Goal: Task Accomplishment & Management: Use online tool/utility

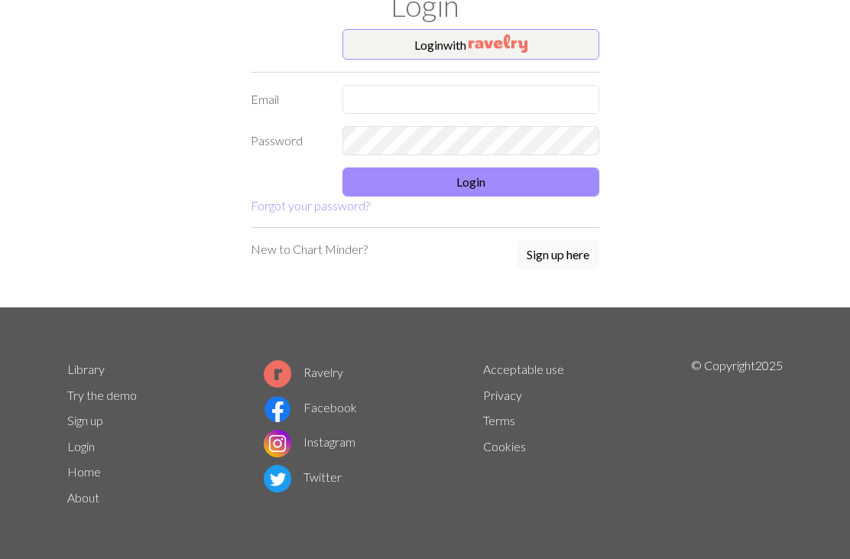
scroll to position [58, 0]
click at [433, 48] on button "Login with" at bounding box center [471, 44] width 257 height 31
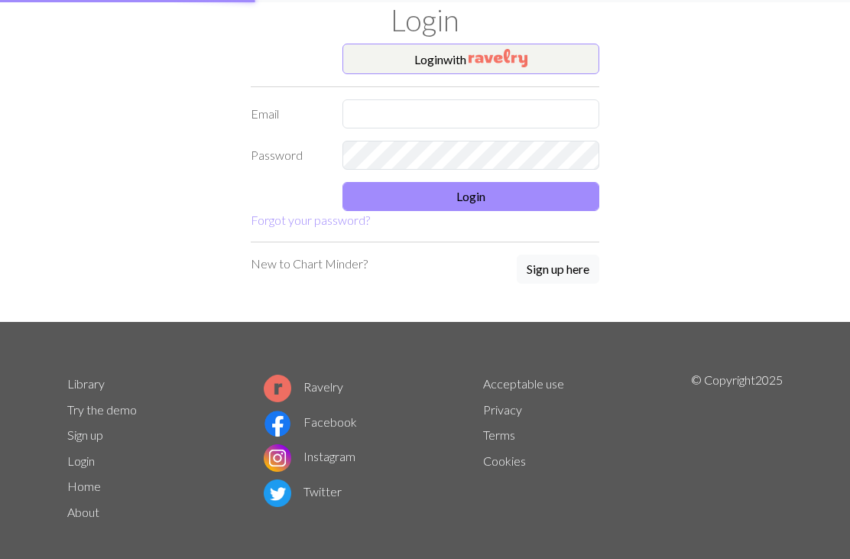
scroll to position [0, 0]
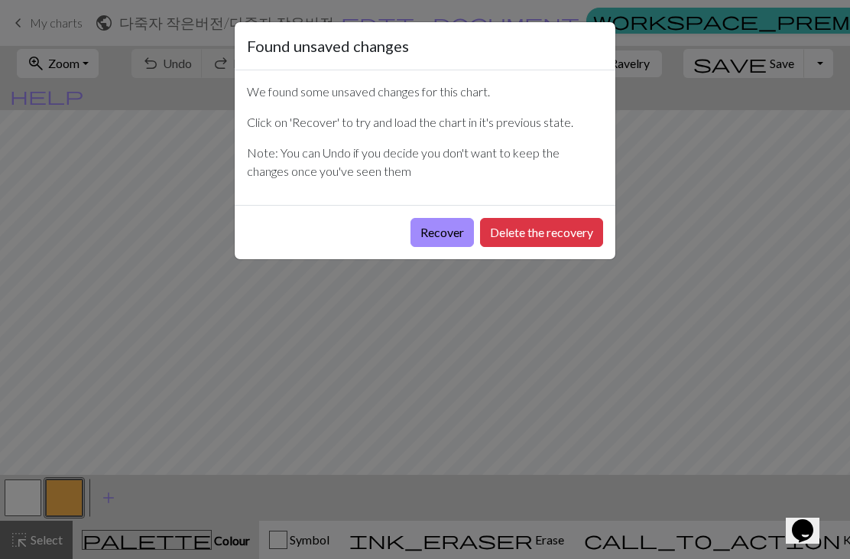
click at [435, 246] on button "Recover" at bounding box center [442, 232] width 63 height 29
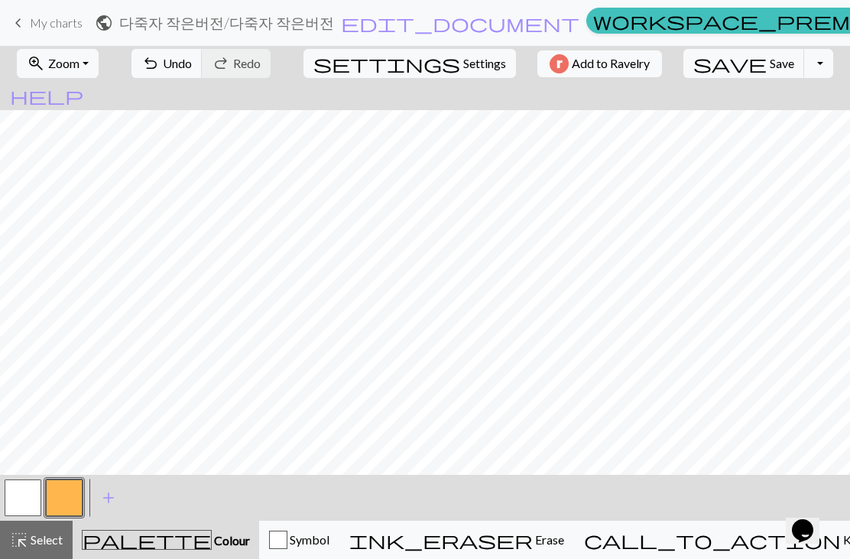
click at [27, 502] on button "button" at bounding box center [23, 497] width 37 height 37
click at [60, 498] on button "button" at bounding box center [64, 497] width 37 height 37
click at [30, 499] on button "button" at bounding box center [23, 497] width 37 height 37
click at [63, 495] on button "button" at bounding box center [64, 497] width 37 height 37
click at [21, 501] on button "button" at bounding box center [23, 497] width 37 height 37
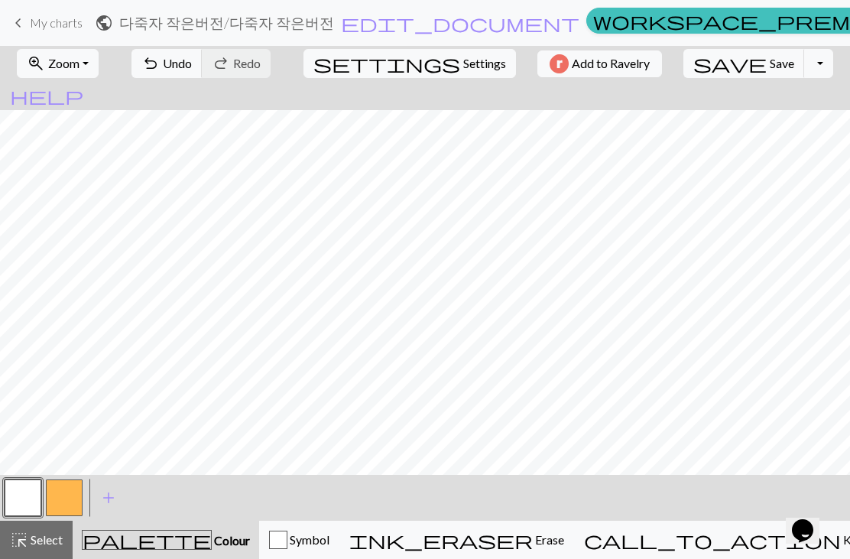
click at [65, 492] on button "button" at bounding box center [64, 497] width 37 height 37
click at [28, 495] on button "button" at bounding box center [23, 497] width 37 height 37
click at [192, 67] on span "Undo" at bounding box center [177, 63] width 29 height 15
click at [160, 67] on span "undo" at bounding box center [150, 63] width 18 height 21
click at [160, 64] on span "undo" at bounding box center [150, 63] width 18 height 21
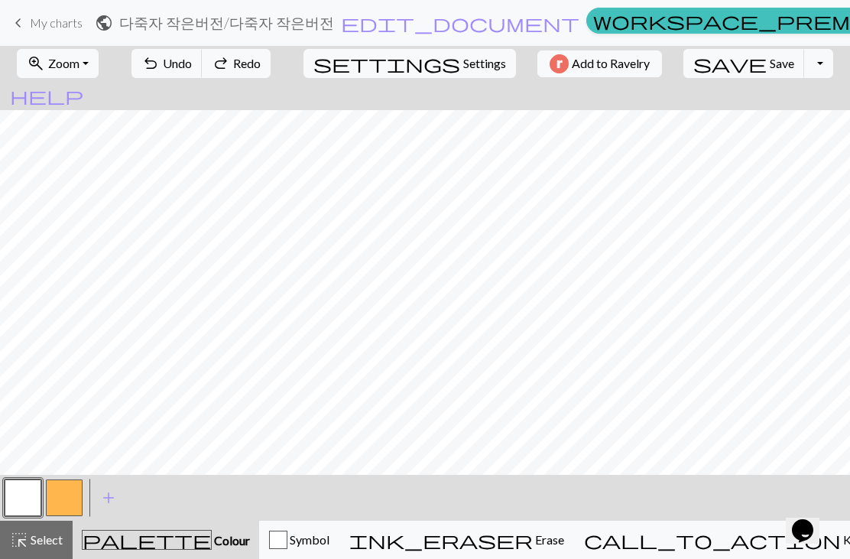
click at [160, 63] on span "undo" at bounding box center [150, 63] width 18 height 21
click at [192, 67] on span "Undo" at bounding box center [177, 63] width 29 height 15
click at [160, 60] on span "undo" at bounding box center [150, 63] width 18 height 21
click at [261, 69] on span "Redo" at bounding box center [247, 63] width 28 height 15
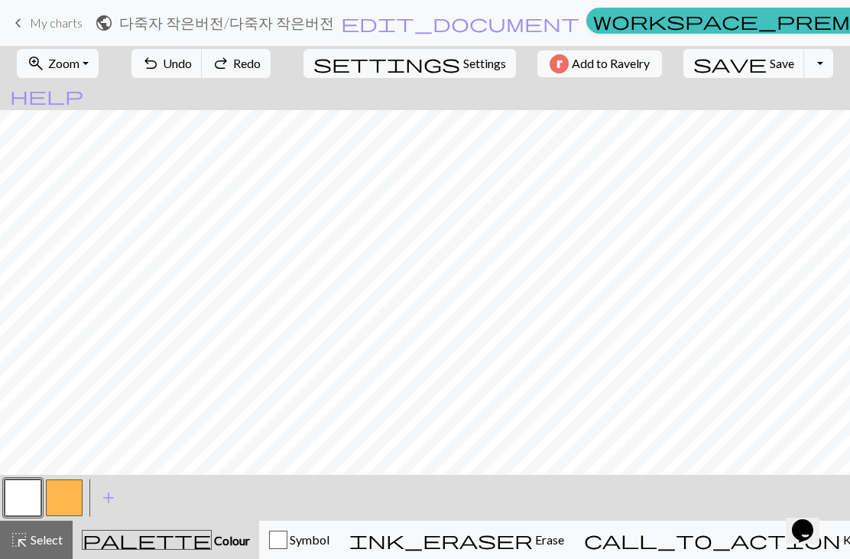
click at [261, 68] on span "Redo" at bounding box center [247, 63] width 28 height 15
click at [67, 490] on button "button" at bounding box center [64, 497] width 37 height 37
click at [27, 493] on button "button" at bounding box center [23, 497] width 37 height 37
click at [192, 60] on span "Undo" at bounding box center [177, 63] width 29 height 15
click at [203, 53] on button "undo Undo Undo" at bounding box center [167, 63] width 71 height 29
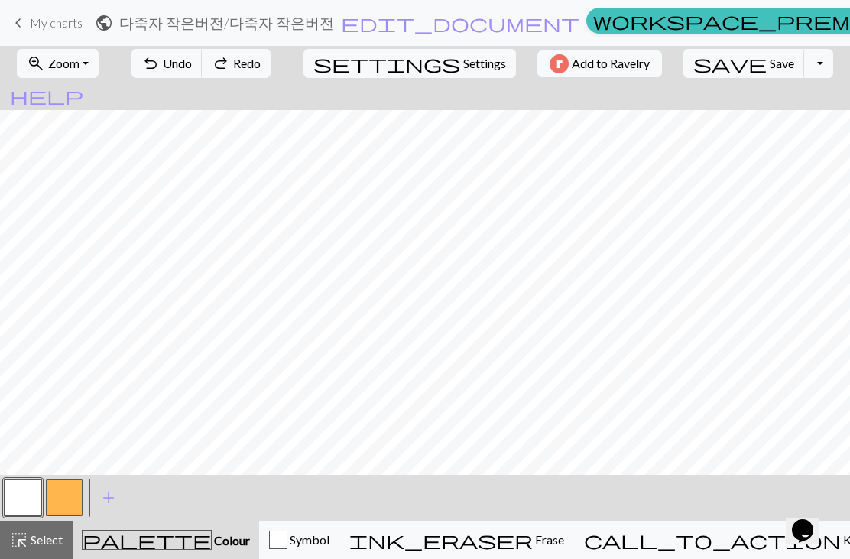
click at [160, 59] on span "undo" at bounding box center [150, 63] width 18 height 21
click at [67, 503] on button "button" at bounding box center [64, 497] width 37 height 37
click at [62, 495] on button "button" at bounding box center [64, 497] width 37 height 37
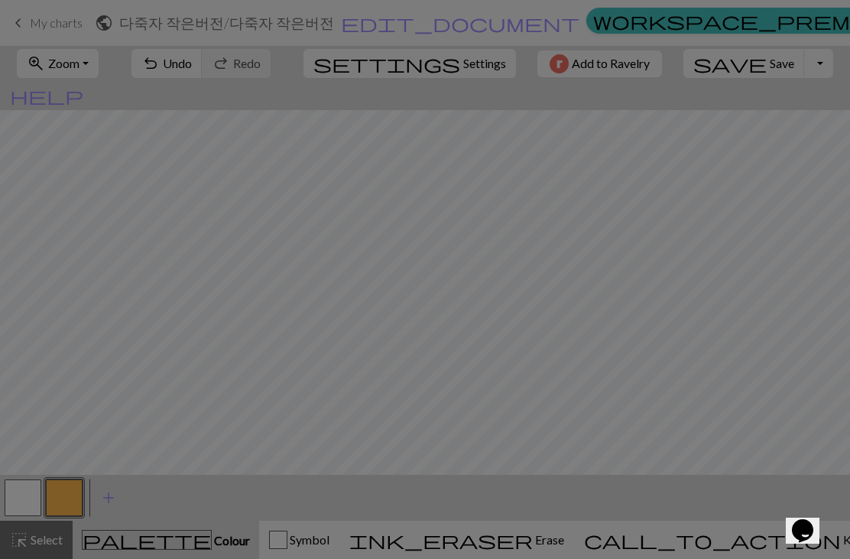
click at [23, 495] on div "Edit colour Name CC1 Use advanced picker workspace_premium Become a Pro user to…" at bounding box center [425, 279] width 850 height 559
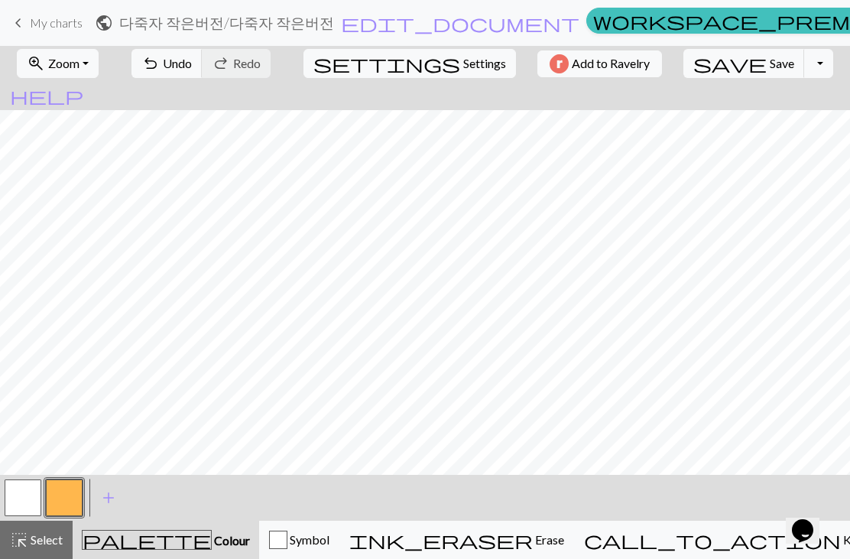
click at [21, 492] on button "button" at bounding box center [23, 497] width 37 height 37
click at [69, 498] on button "button" at bounding box center [64, 497] width 37 height 37
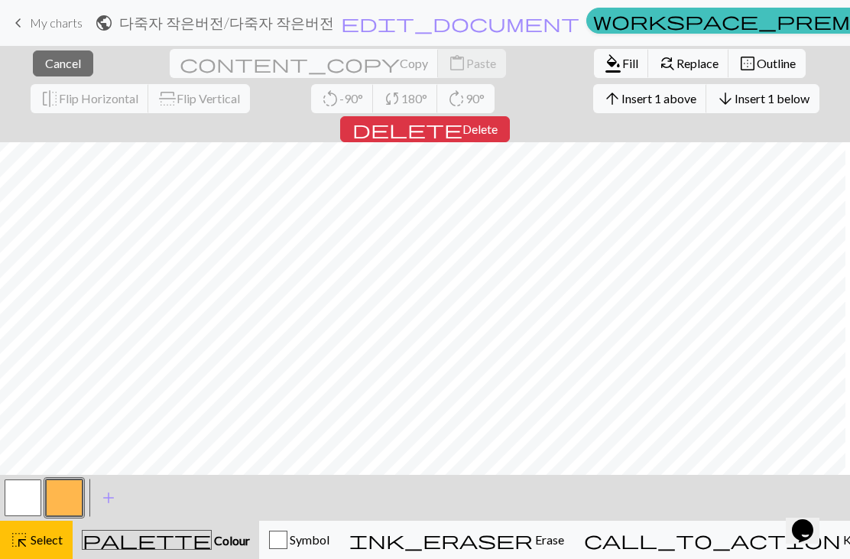
scroll to position [0, 24]
click at [31, 504] on button "button" at bounding box center [23, 497] width 37 height 37
click at [77, 496] on button "button" at bounding box center [64, 497] width 37 height 37
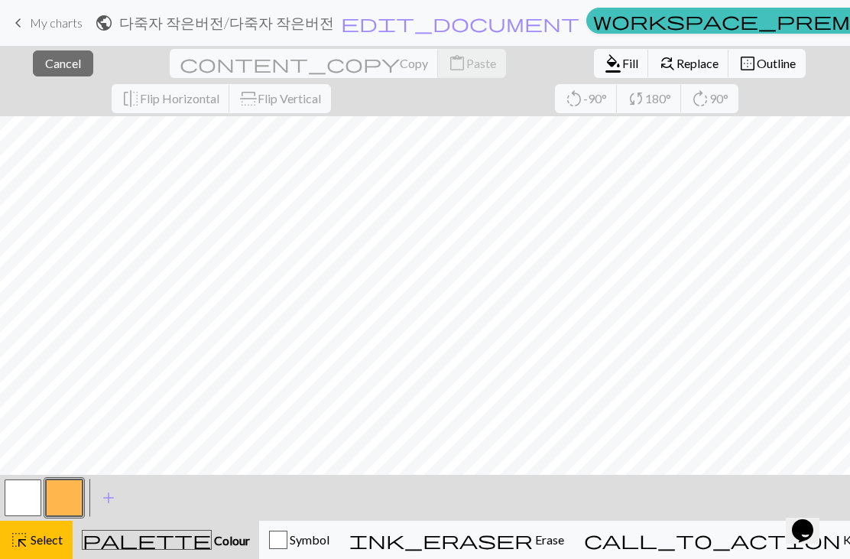
scroll to position [0, 0]
click at [51, 67] on span "Cancel" at bounding box center [63, 63] width 36 height 15
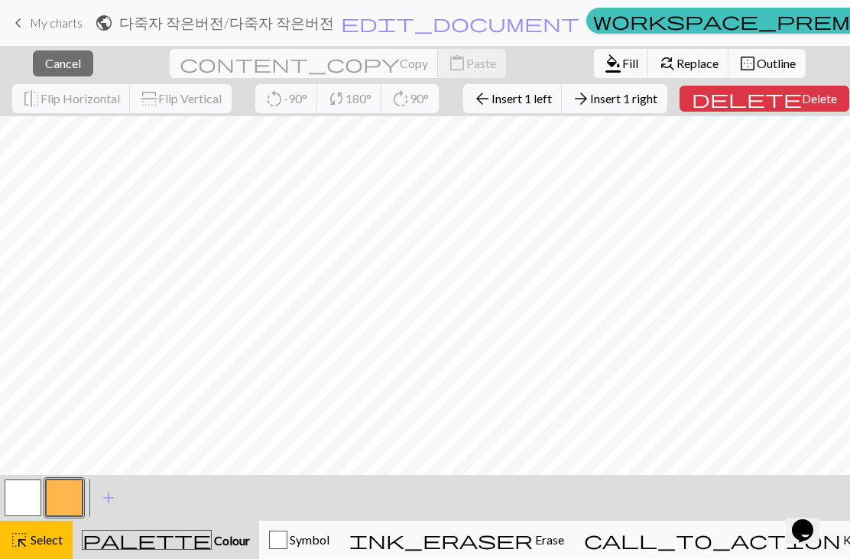
click at [45, 64] on span "Cancel" at bounding box center [63, 63] width 36 height 15
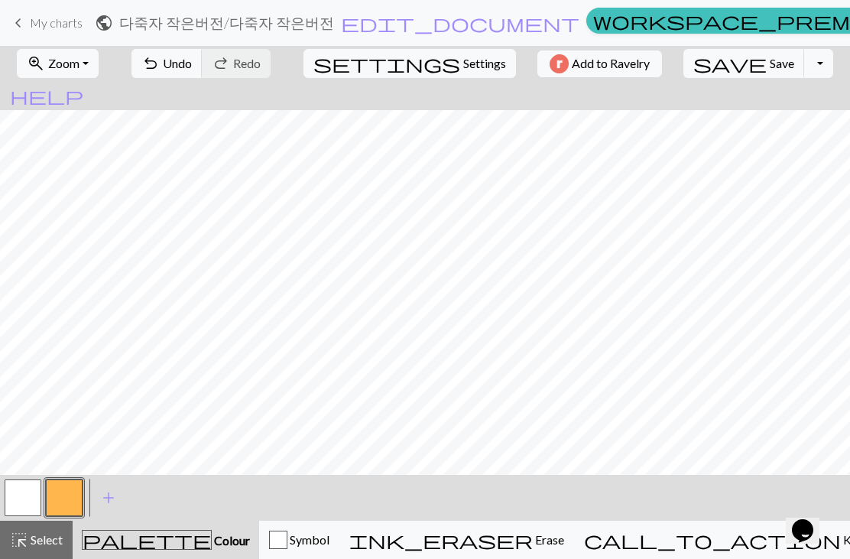
click at [160, 62] on span "undo" at bounding box center [150, 63] width 18 height 21
click at [160, 66] on span "undo" at bounding box center [150, 63] width 18 height 21
click at [160, 64] on span "undo" at bounding box center [150, 63] width 18 height 21
click at [160, 63] on span "undo" at bounding box center [150, 63] width 18 height 21
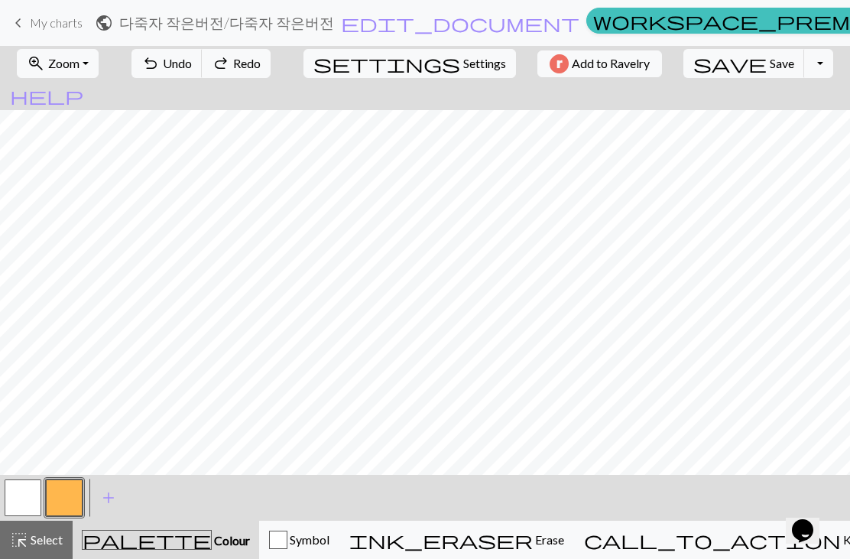
click at [160, 67] on span "undo" at bounding box center [150, 63] width 18 height 21
click at [160, 66] on span "undo" at bounding box center [150, 63] width 18 height 21
click at [203, 68] on button "undo Undo Undo" at bounding box center [167, 63] width 71 height 29
click at [160, 68] on span "undo" at bounding box center [150, 63] width 18 height 21
click at [160, 67] on span "undo" at bounding box center [150, 63] width 18 height 21
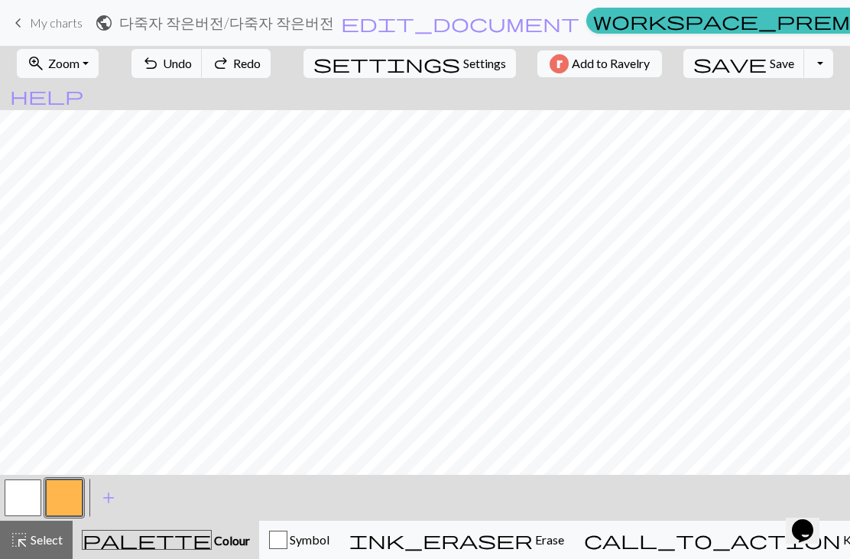
click at [160, 67] on span "undo" at bounding box center [150, 63] width 18 height 21
click at [160, 70] on span "undo" at bounding box center [150, 63] width 18 height 21
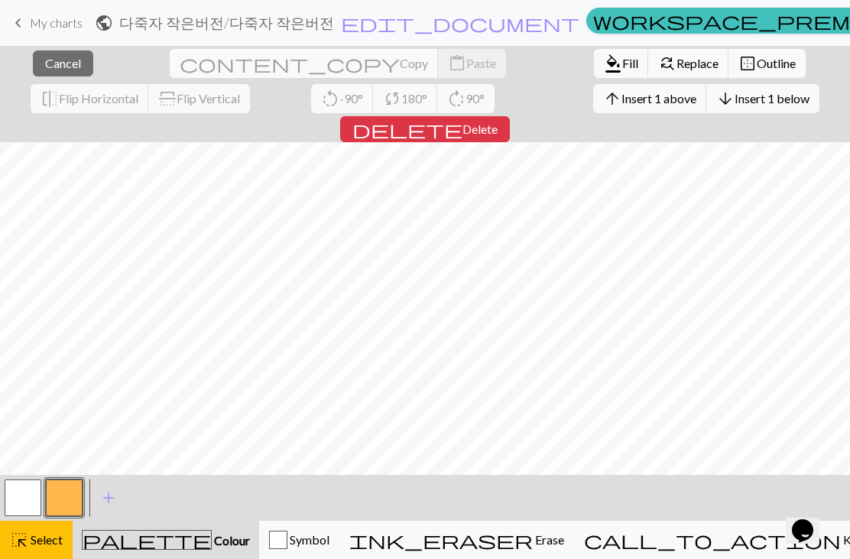
click at [45, 68] on span "Cancel" at bounding box center [63, 63] width 36 height 15
click at [50, 69] on span "Cancel" at bounding box center [63, 63] width 36 height 15
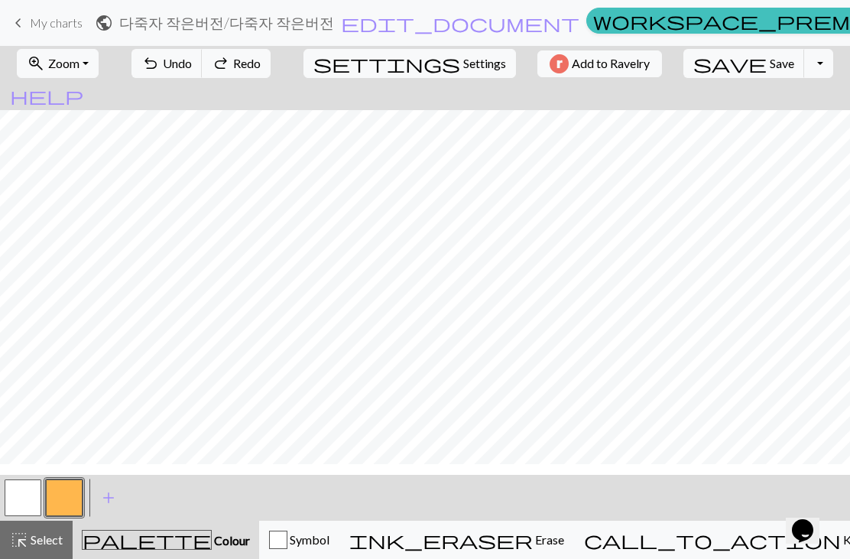
scroll to position [0, 0]
click at [770, 63] on span "Save" at bounding box center [782, 63] width 24 height 15
click at [60, 28] on span "My charts" at bounding box center [56, 22] width 53 height 15
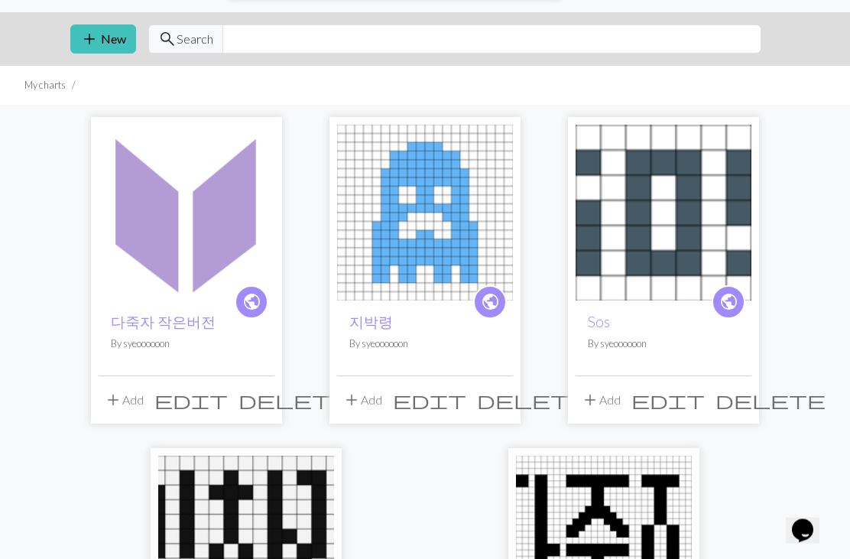
click at [137, 275] on img at bounding box center [187, 213] width 176 height 176
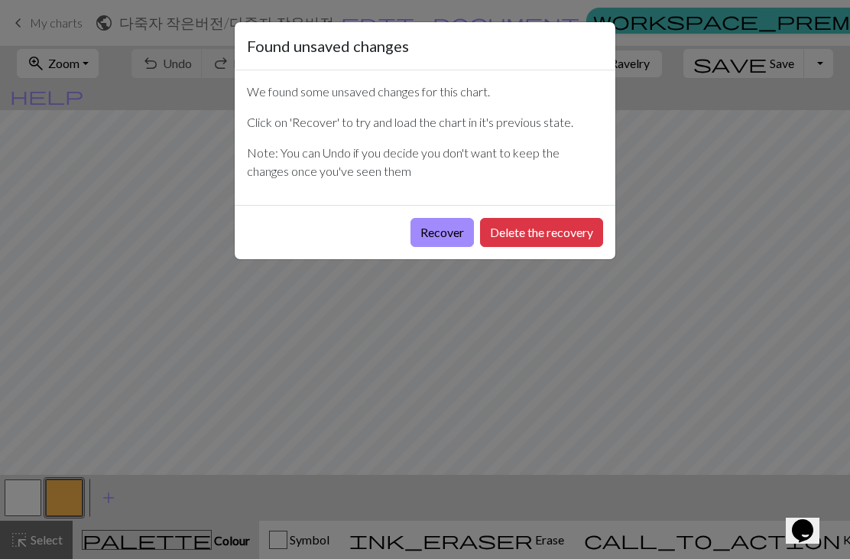
click at [438, 232] on button "Recover" at bounding box center [442, 232] width 63 height 29
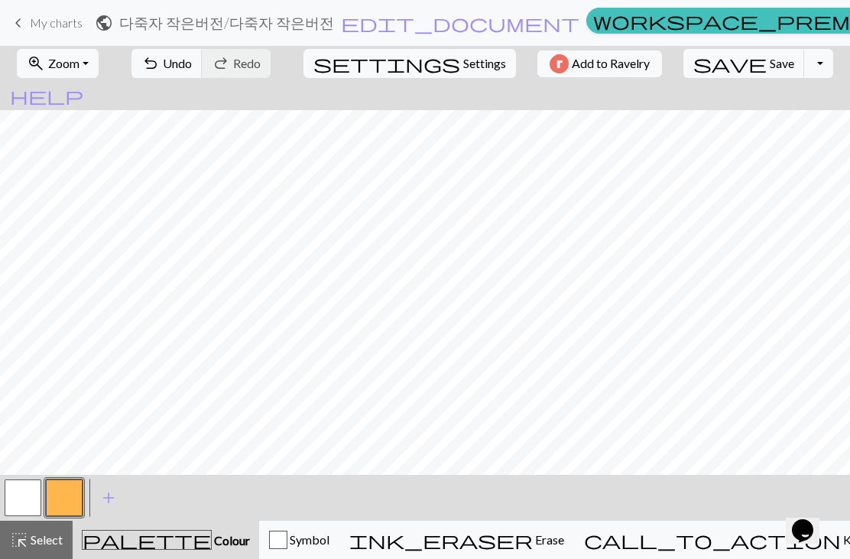
click at [80, 59] on span "Zoom" at bounding box center [63, 63] width 31 height 15
click at [463, 63] on span "Settings" at bounding box center [484, 63] width 43 height 18
select select "aran"
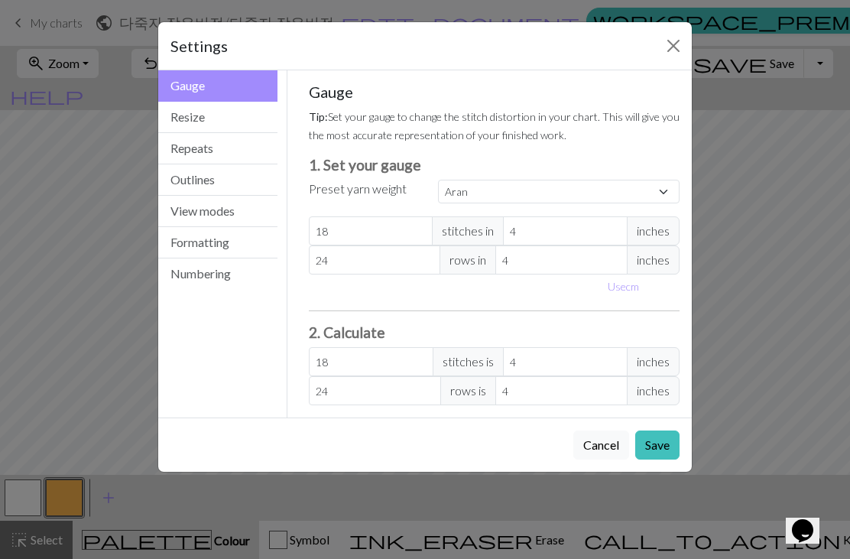
click at [674, 45] on button "Close" at bounding box center [673, 46] width 24 height 24
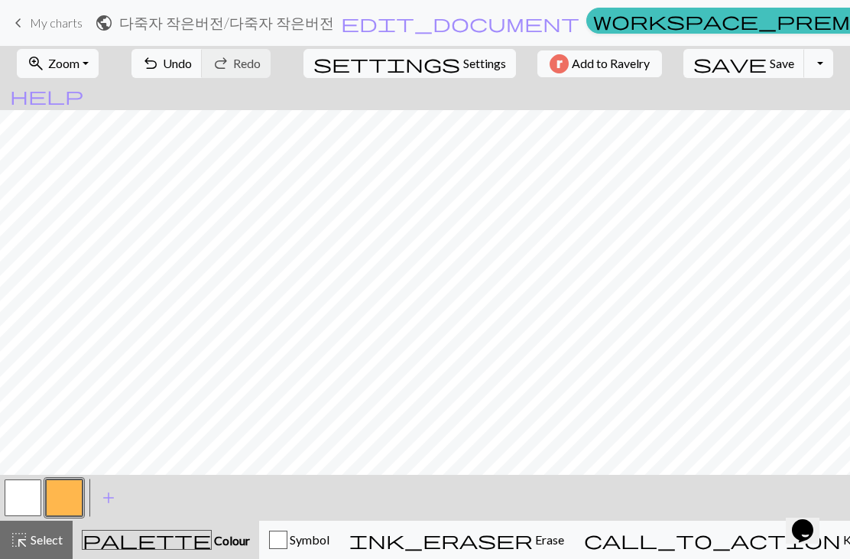
click at [463, 63] on span "Settings" at bounding box center [484, 63] width 43 height 18
select select "aran"
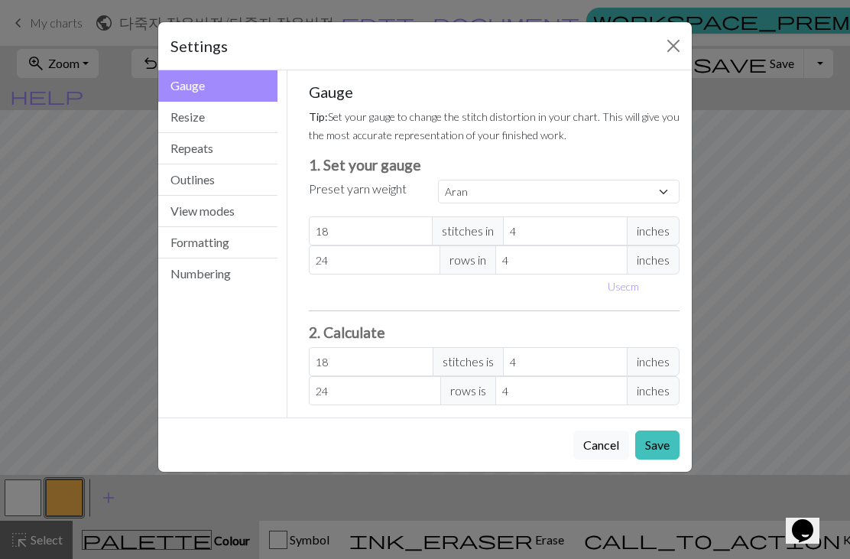
click at [201, 122] on button "Resize" at bounding box center [217, 117] width 119 height 31
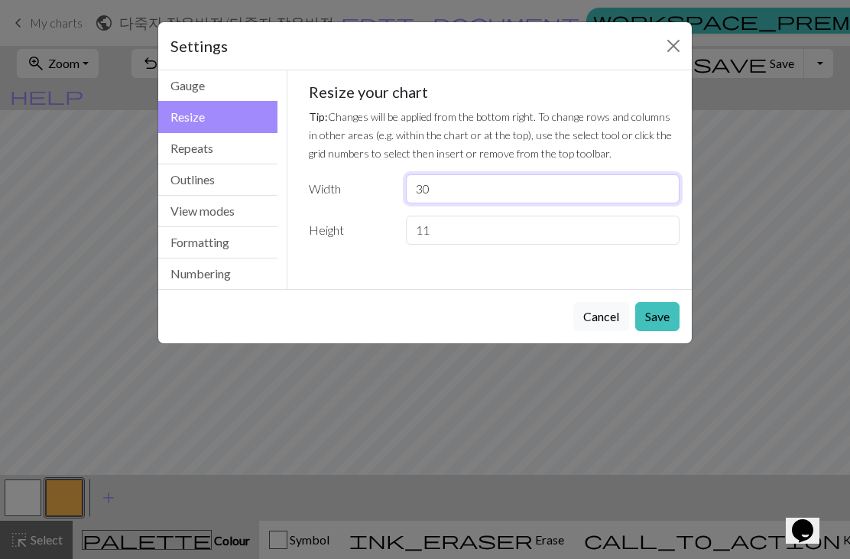
click at [450, 185] on input "30" at bounding box center [543, 188] width 274 height 29
type input "3"
type input "21"
click at [357, 169] on div "Resize your chart Tip: Changes will be applied from the bottom right. To change…" at bounding box center [495, 164] width 372 height 162
click at [669, 326] on button "Save" at bounding box center [657, 316] width 44 height 29
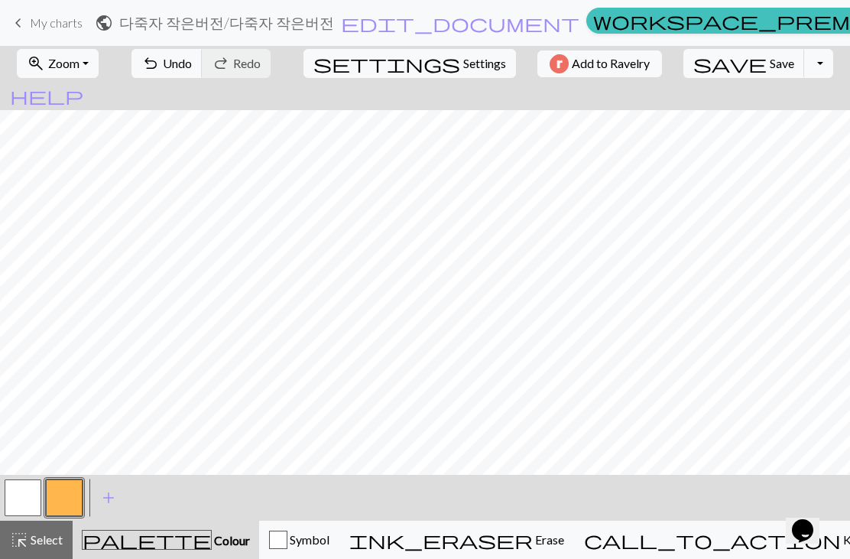
click at [719, 72] on button "save Save Save" at bounding box center [745, 63] width 122 height 29
click at [804, 68] on button "Toggle Dropdown" at bounding box center [818, 63] width 29 height 29
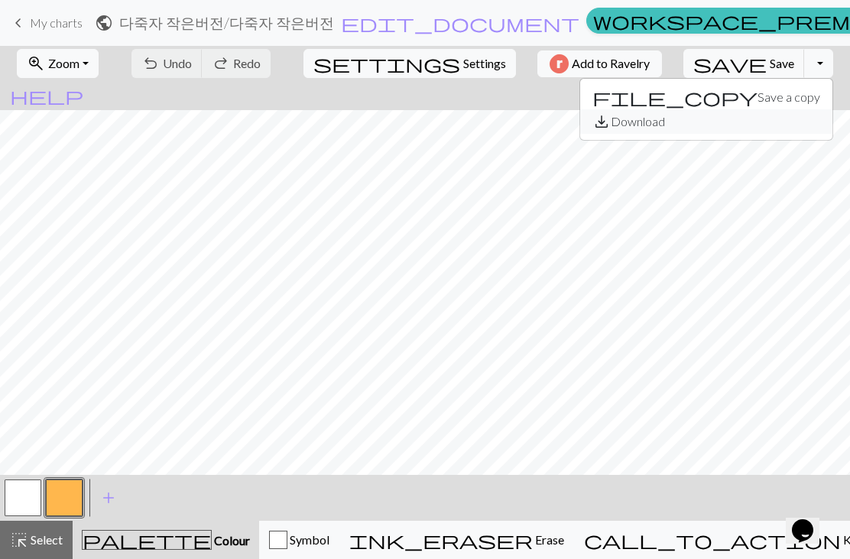
click at [696, 122] on button "save_alt Download" at bounding box center [706, 121] width 252 height 24
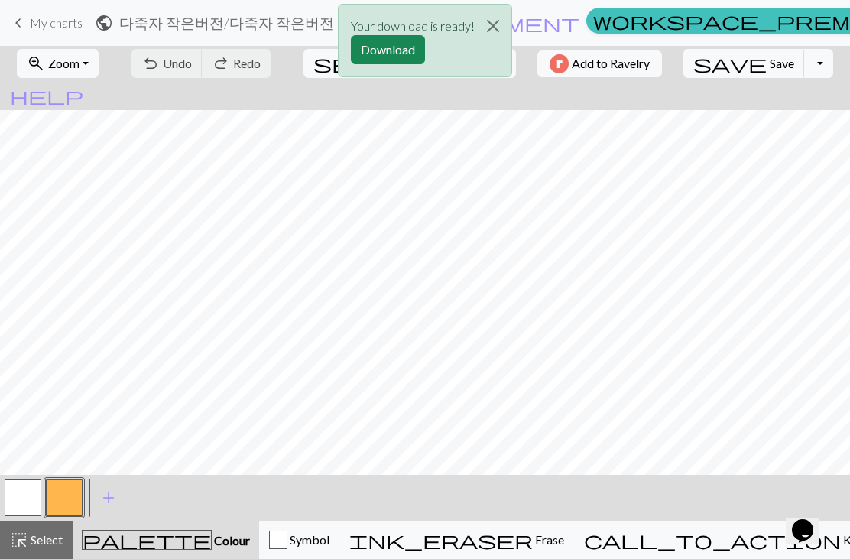
click at [378, 52] on button "Download" at bounding box center [388, 49] width 74 height 29
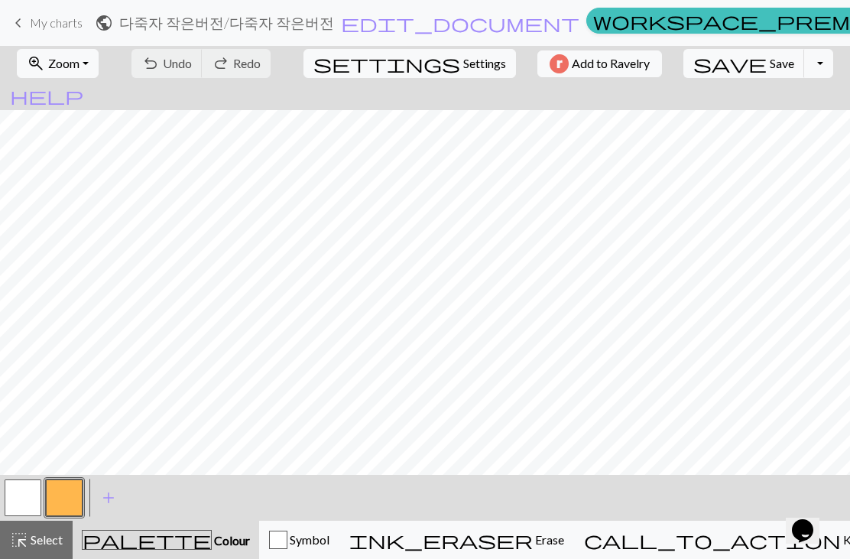
click at [44, 11] on link "keyboard_arrow_left My charts" at bounding box center [45, 23] width 73 height 26
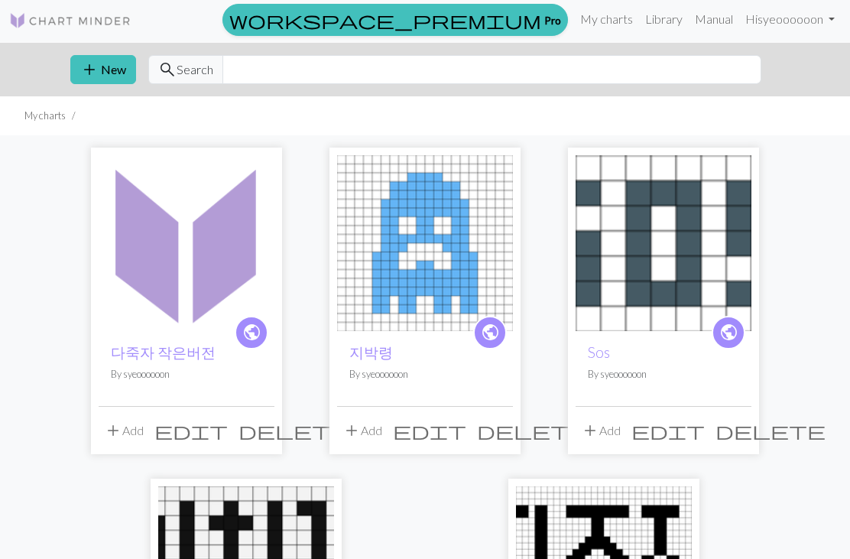
scroll to position [1, 0]
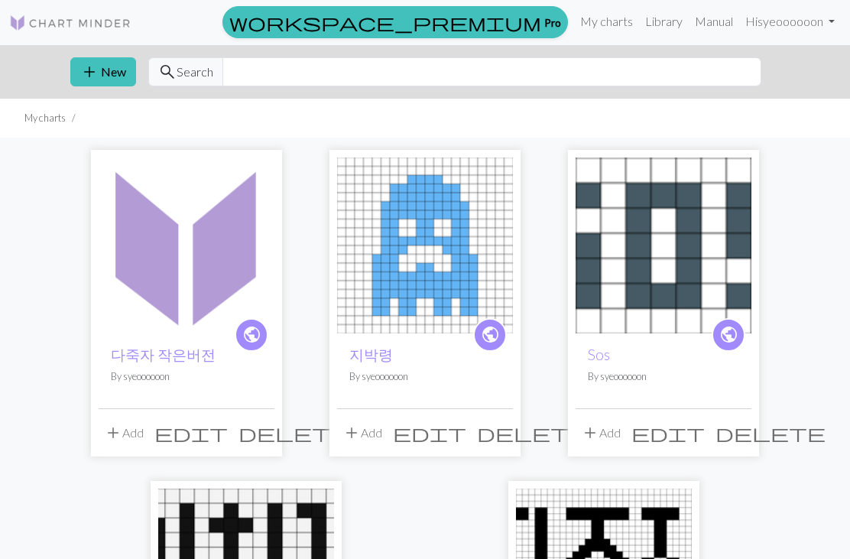
click at [98, 63] on span "add" at bounding box center [89, 71] width 18 height 21
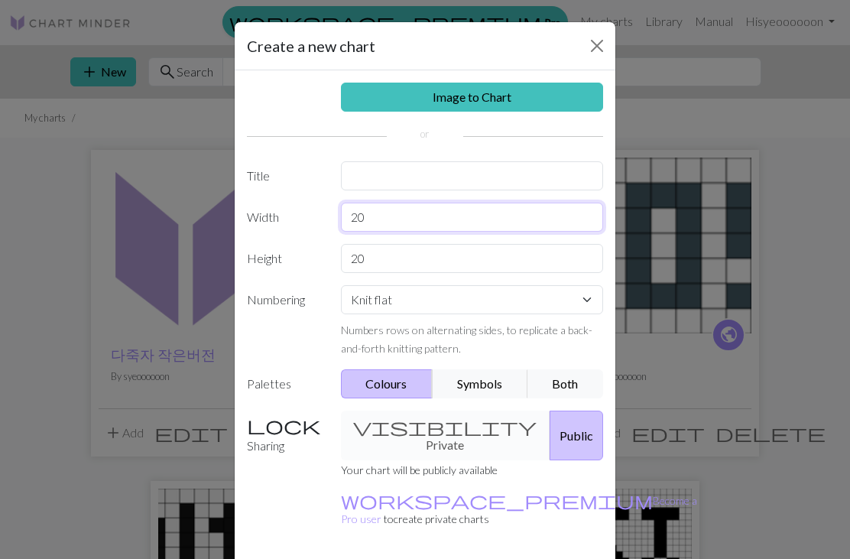
click at [392, 222] on input "20" at bounding box center [472, 217] width 263 height 29
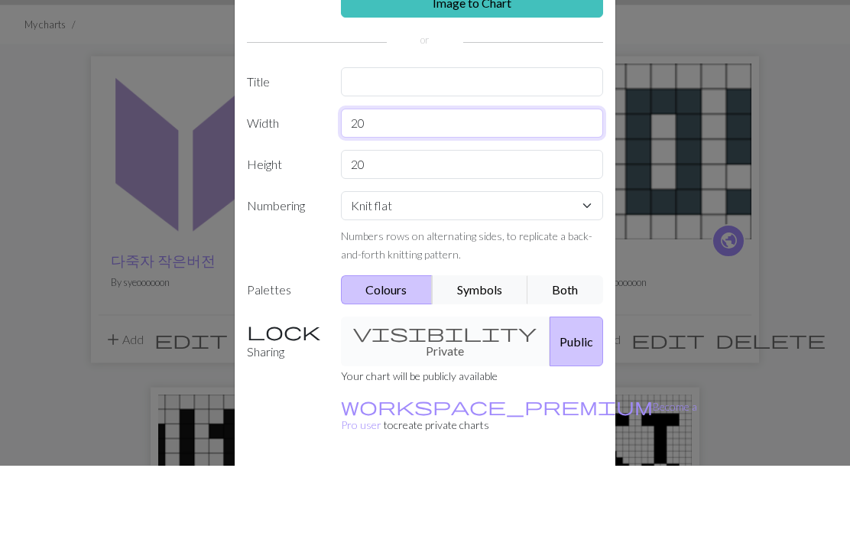
type input "2"
type input "30"
click at [430, 244] on input "20" at bounding box center [472, 258] width 263 height 29
type input "2"
type input "30"
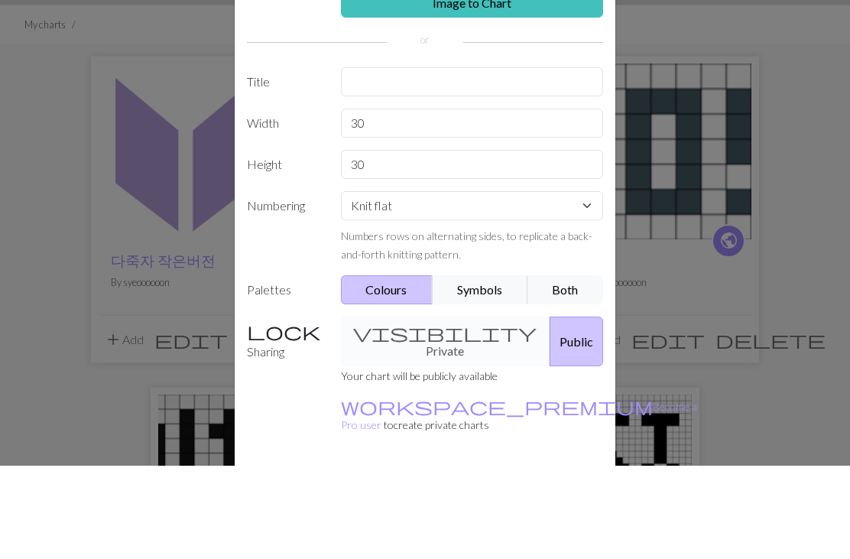
click at [275, 203] on label "Width" at bounding box center [285, 217] width 94 height 29
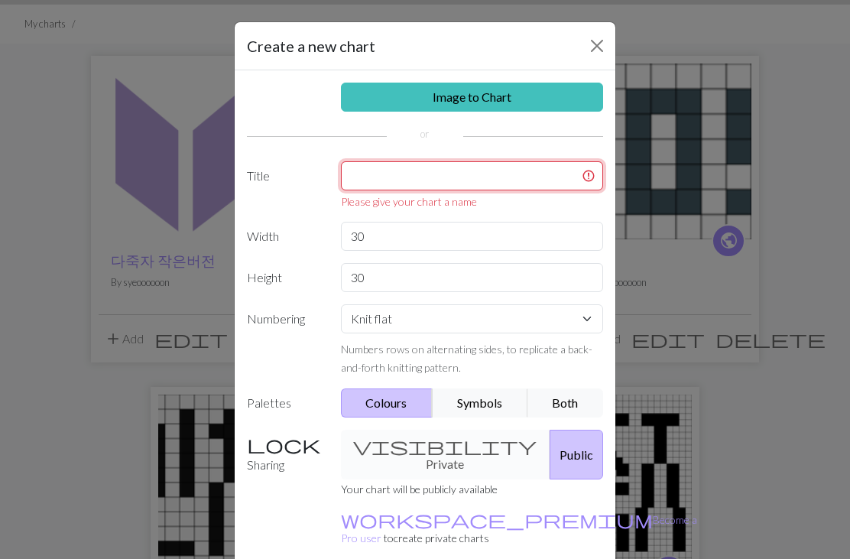
click at [361, 161] on input "text" at bounding box center [472, 175] width 263 height 29
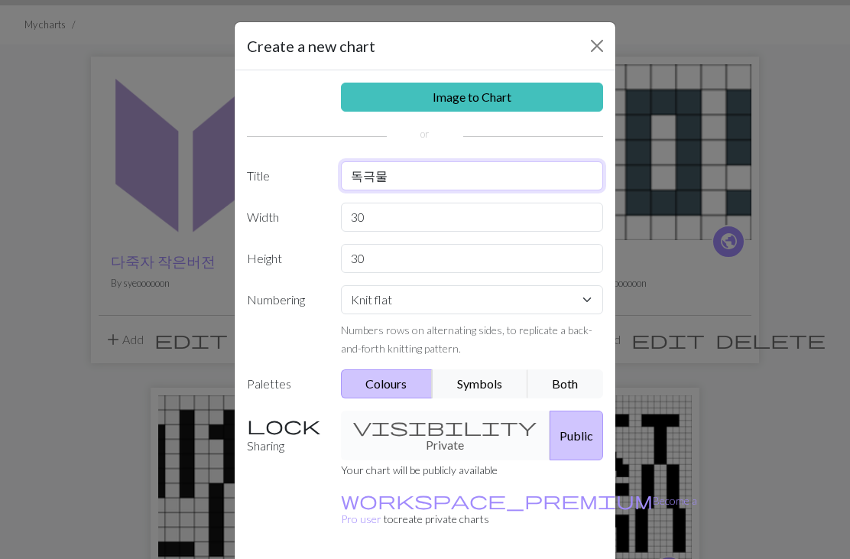
type input "독극물"
click at [287, 167] on label "Title" at bounding box center [285, 175] width 94 height 29
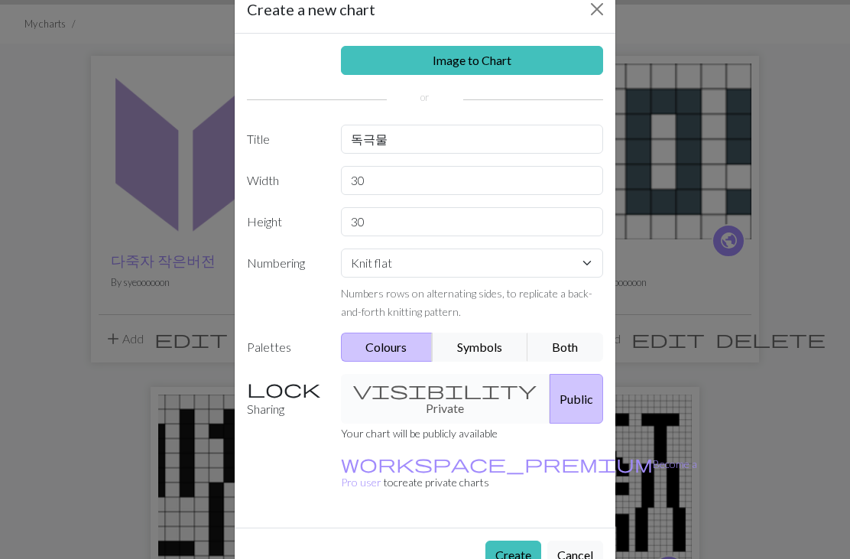
scroll to position [41, 0]
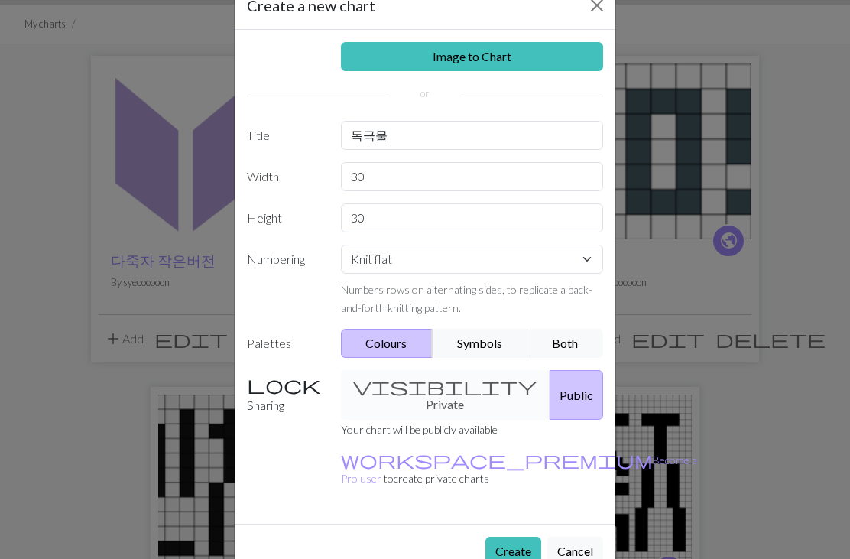
click at [506, 537] on button "Create" at bounding box center [513, 551] width 56 height 29
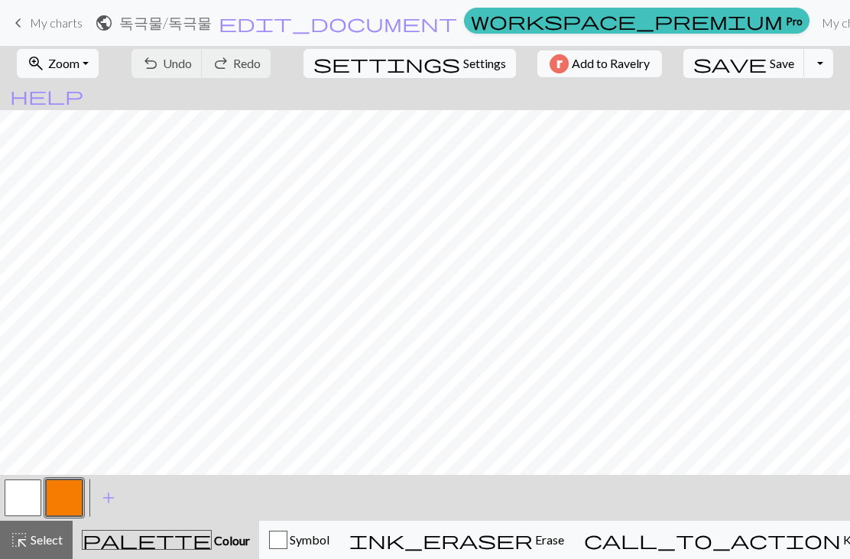
click at [73, 497] on button "button" at bounding box center [64, 497] width 37 height 37
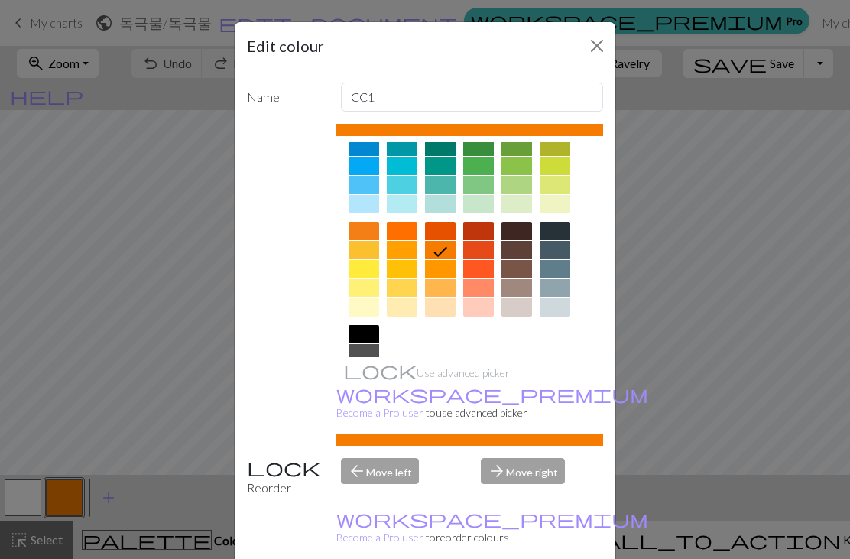
scroll to position [145, 0]
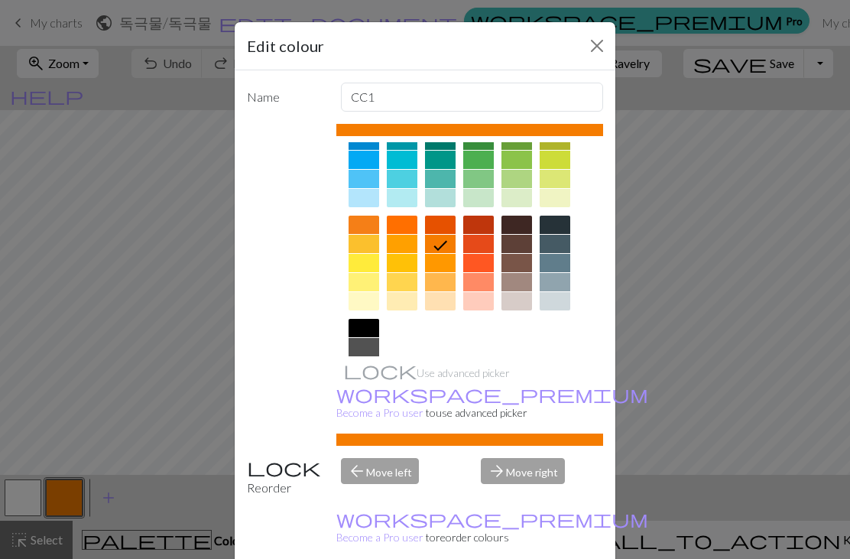
click at [474, 260] on div at bounding box center [478, 263] width 31 height 18
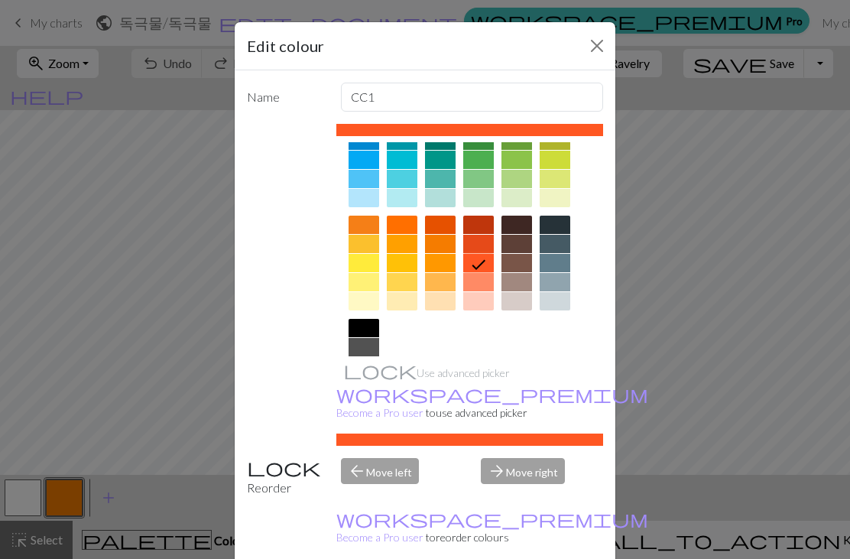
click at [606, 52] on button "Close" at bounding box center [597, 46] width 24 height 24
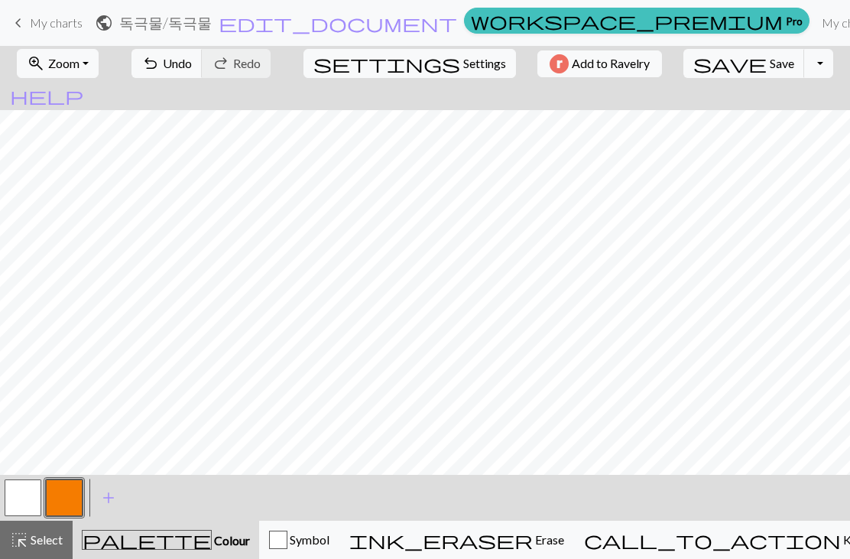
click at [160, 62] on span "undo" at bounding box center [150, 63] width 18 height 21
click at [160, 66] on span "undo" at bounding box center [150, 63] width 18 height 21
click at [192, 65] on span "Undo" at bounding box center [177, 63] width 29 height 15
click at [214, 65] on div "undo Undo Undo redo Redo Redo" at bounding box center [201, 63] width 162 height 35
click at [211, 63] on div "undo Undo Undo redo Redo Redo" at bounding box center [201, 63] width 162 height 35
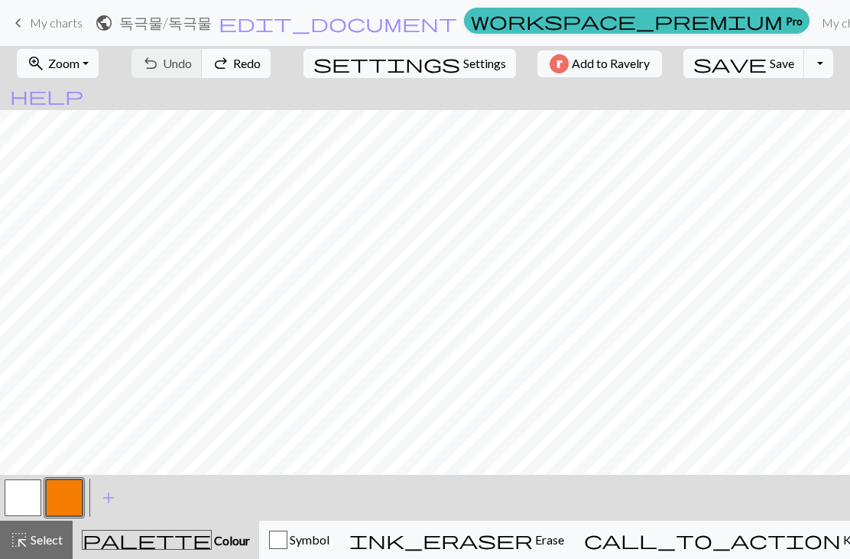
click at [463, 69] on span "Settings" at bounding box center [484, 63] width 43 height 18
select select "aran"
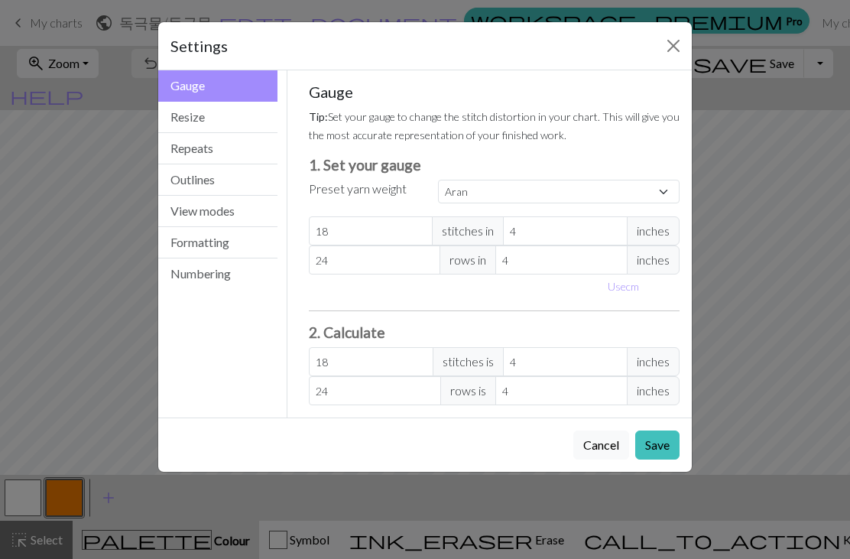
click at [196, 190] on button "Outlines" at bounding box center [217, 179] width 119 height 31
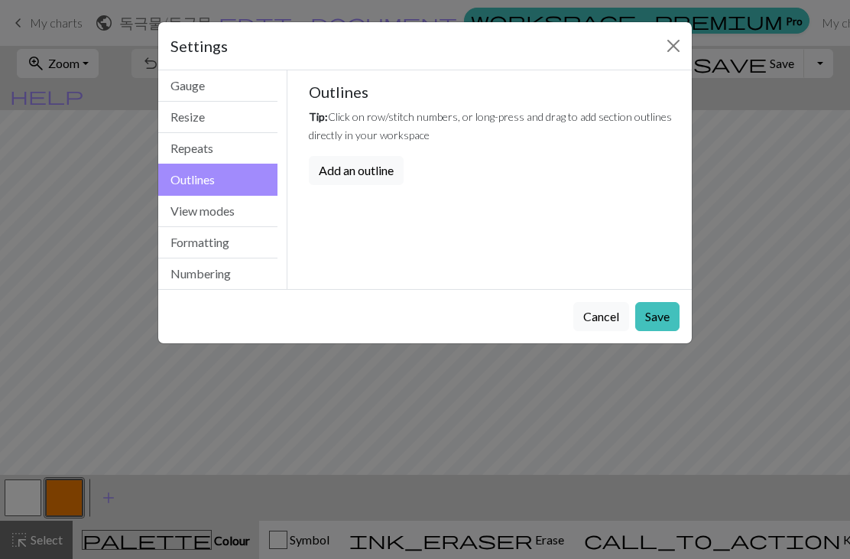
click at [189, 211] on button "View modes" at bounding box center [217, 211] width 119 height 31
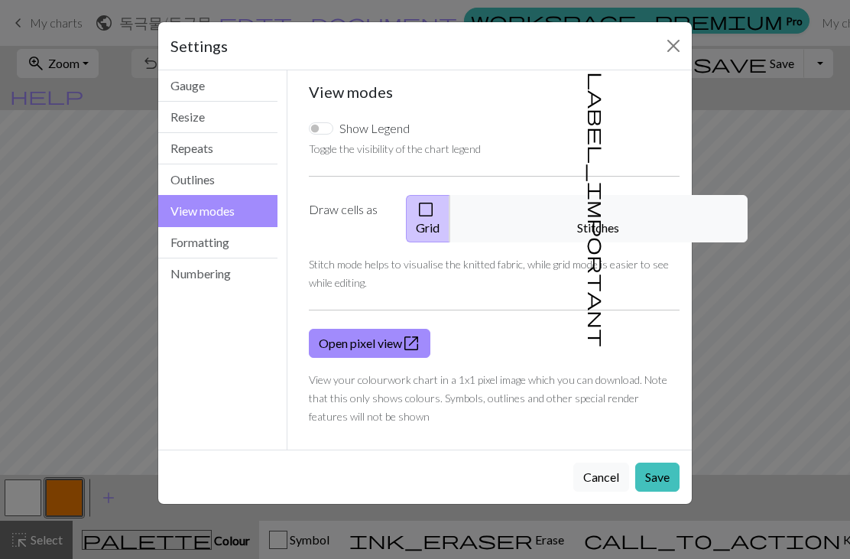
click at [193, 240] on button "Formatting" at bounding box center [217, 242] width 119 height 31
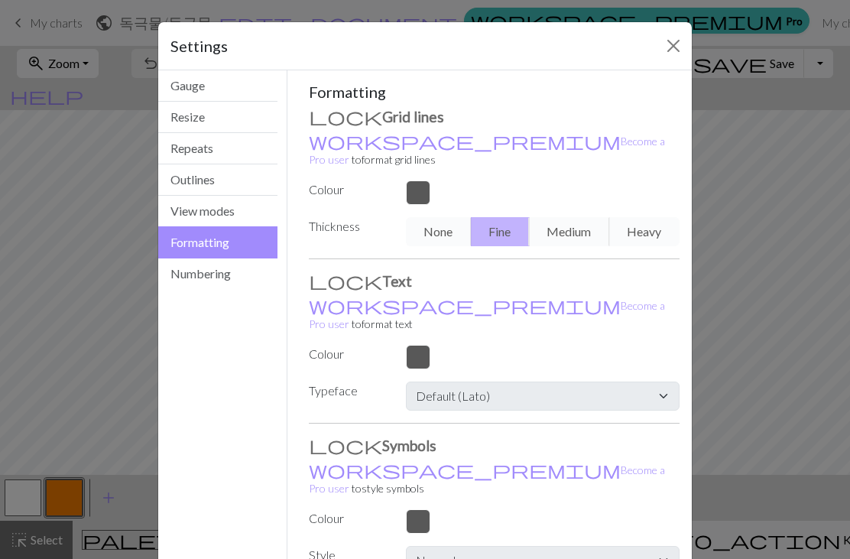
click at [203, 283] on button "Numbering" at bounding box center [217, 273] width 119 height 31
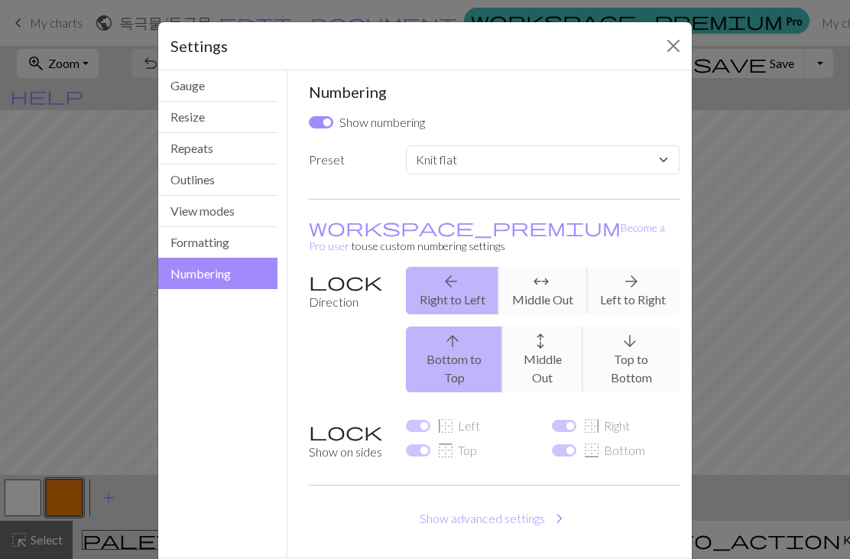
click at [658, 45] on div "Settings" at bounding box center [425, 46] width 534 height 48
click at [684, 49] on button "Close" at bounding box center [673, 46] width 24 height 24
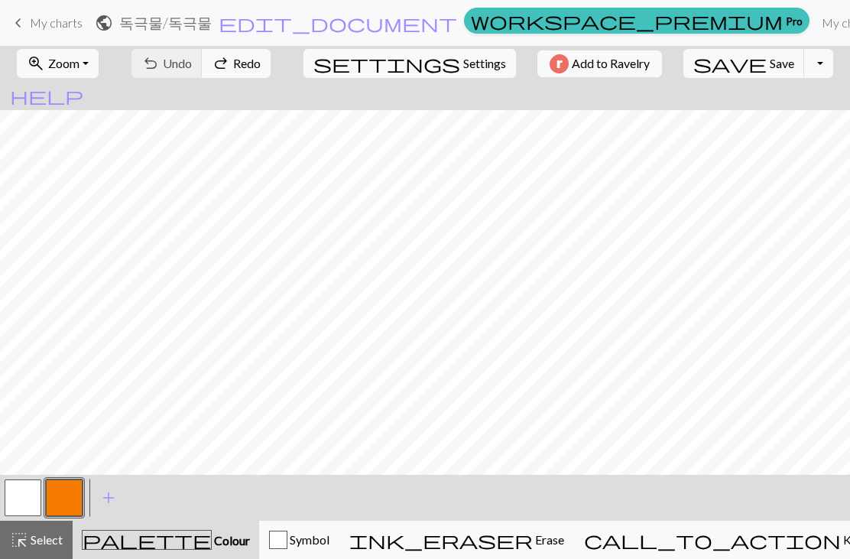
click at [44, 26] on span "My charts" at bounding box center [56, 22] width 53 height 15
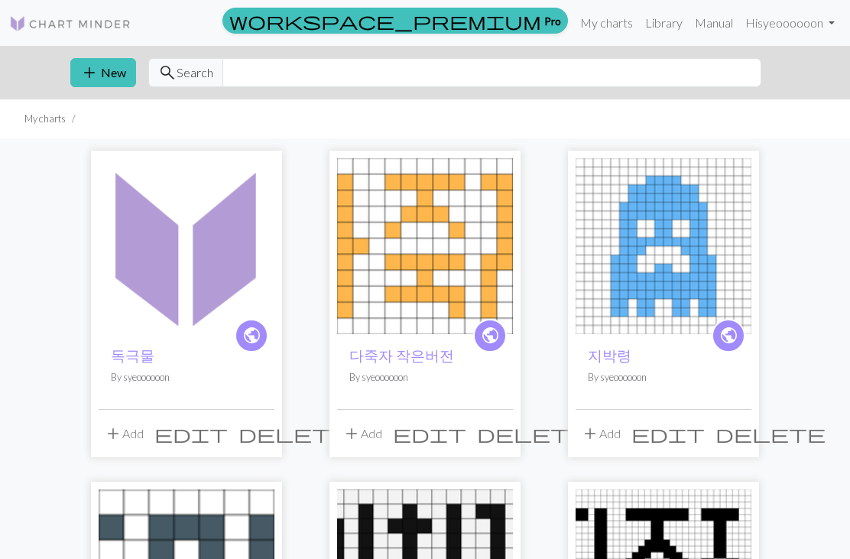
click at [268, 435] on span "delete" at bounding box center [294, 433] width 110 height 21
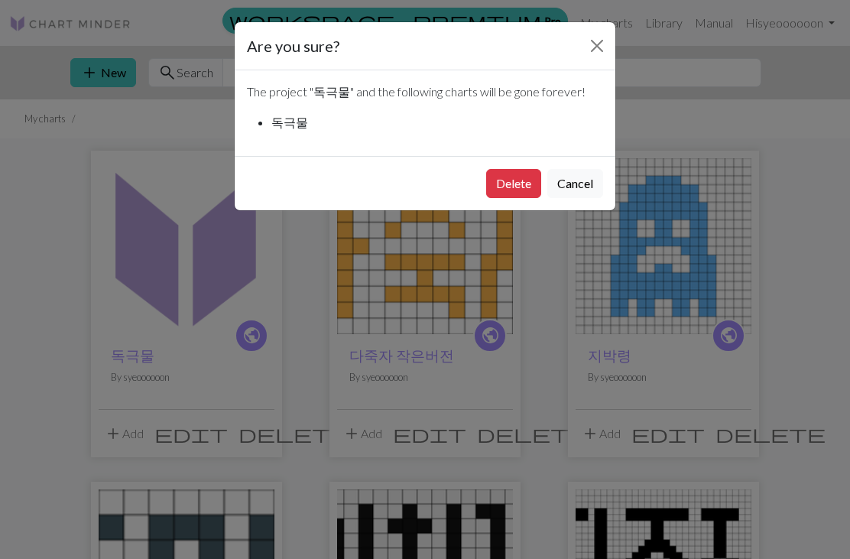
click at [516, 181] on button "Delete" at bounding box center [513, 183] width 55 height 29
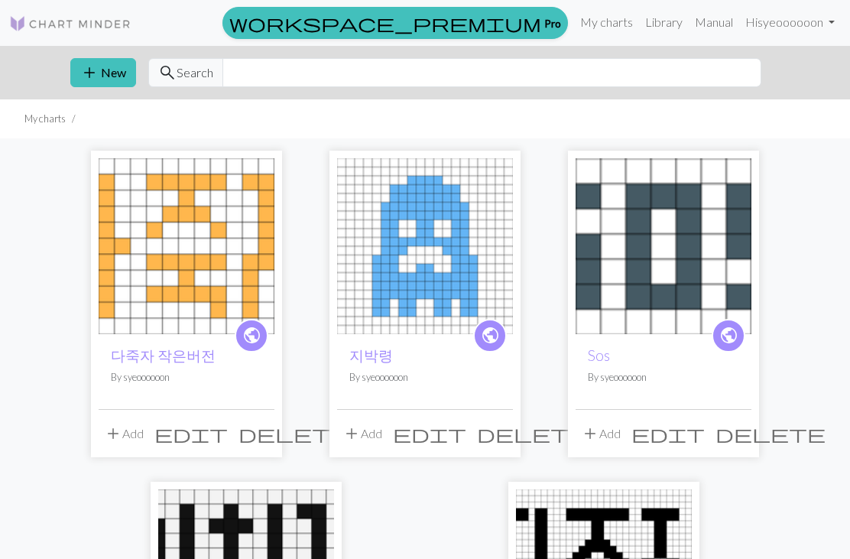
click at [106, 76] on button "add New" at bounding box center [103, 72] width 66 height 29
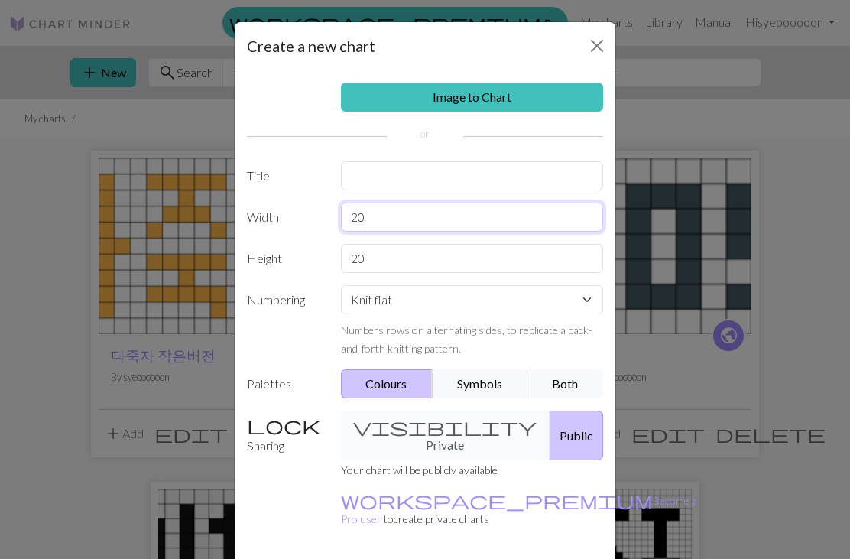
click at [382, 230] on input "20" at bounding box center [472, 217] width 263 height 29
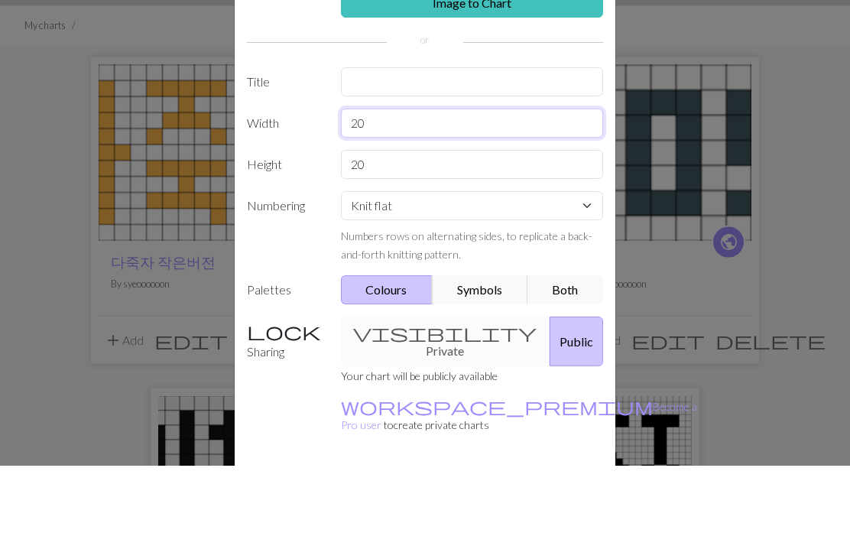
type input "2"
type input "30"
click at [433, 244] on input "20" at bounding box center [472, 258] width 263 height 29
type input "2"
type input "30"
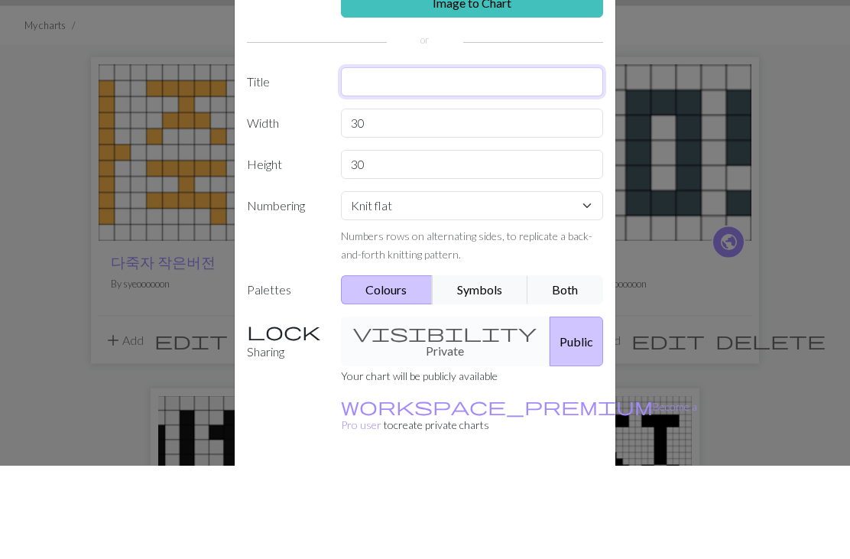
click at [372, 161] on input "text" at bounding box center [472, 175] width 263 height 29
type input "노담합시다"
click at [300, 70] on div "Image to Chart Title 노담합시다 Width 30 Height 30 Numbering Knit flat Knit in the r…" at bounding box center [425, 317] width 381 height 494
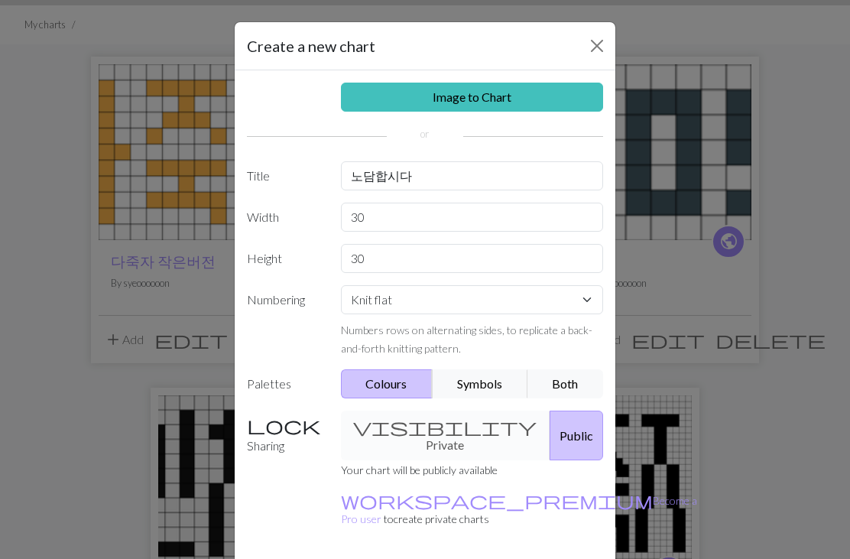
click at [414, 106] on link "Image to Chart" at bounding box center [472, 97] width 263 height 29
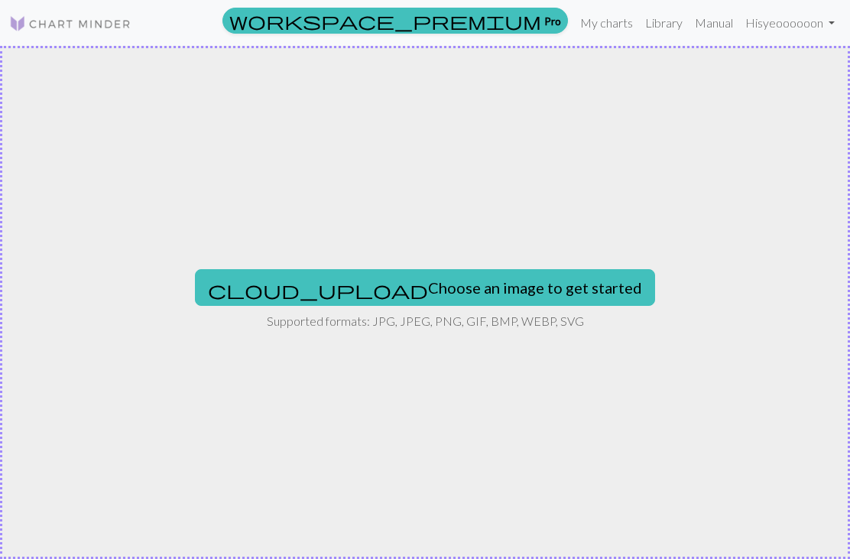
click at [330, 289] on button "cloud_upload Choose an image to get started" at bounding box center [425, 287] width 460 height 37
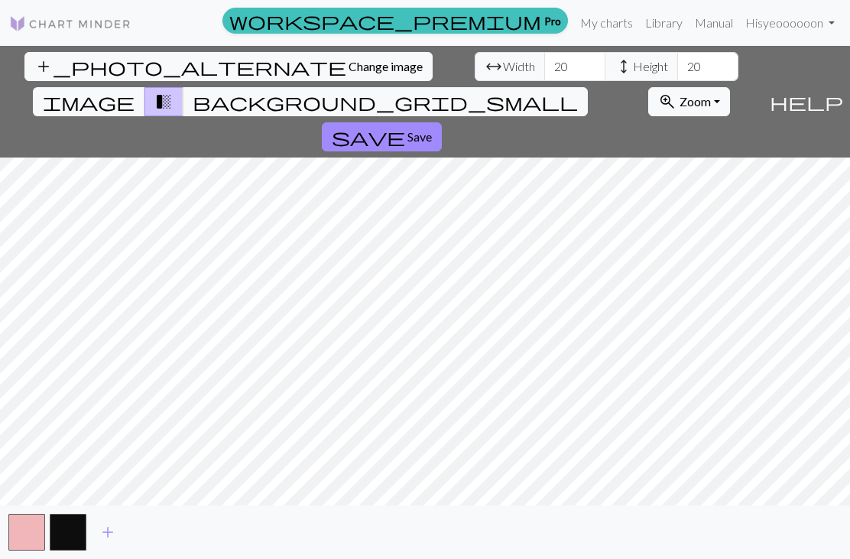
click at [565, 91] on span "background_grid_small" at bounding box center [385, 101] width 385 height 21
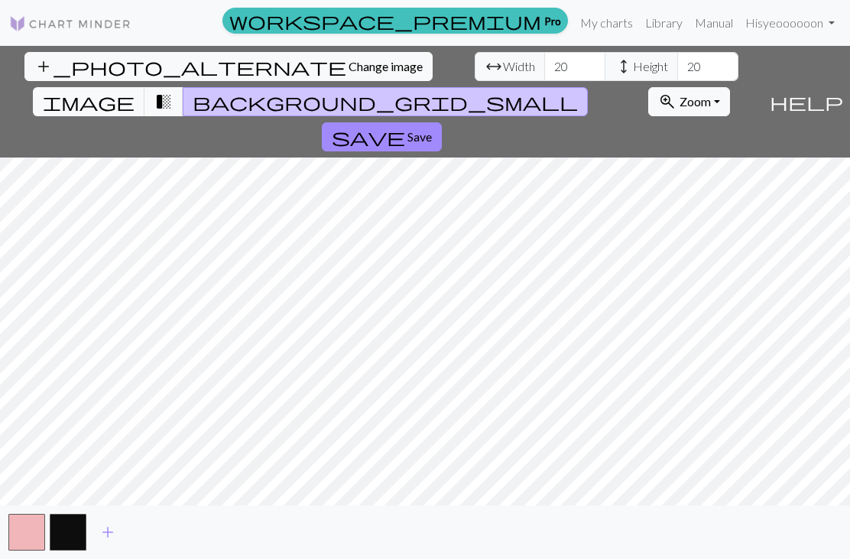
click at [135, 91] on span "image" at bounding box center [89, 101] width 92 height 21
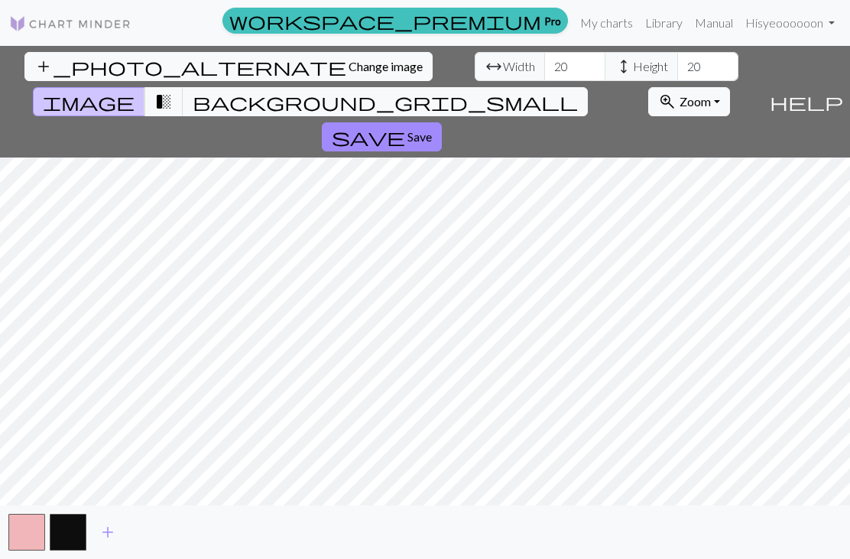
click at [432, 129] on span "Save" at bounding box center [420, 136] width 24 height 15
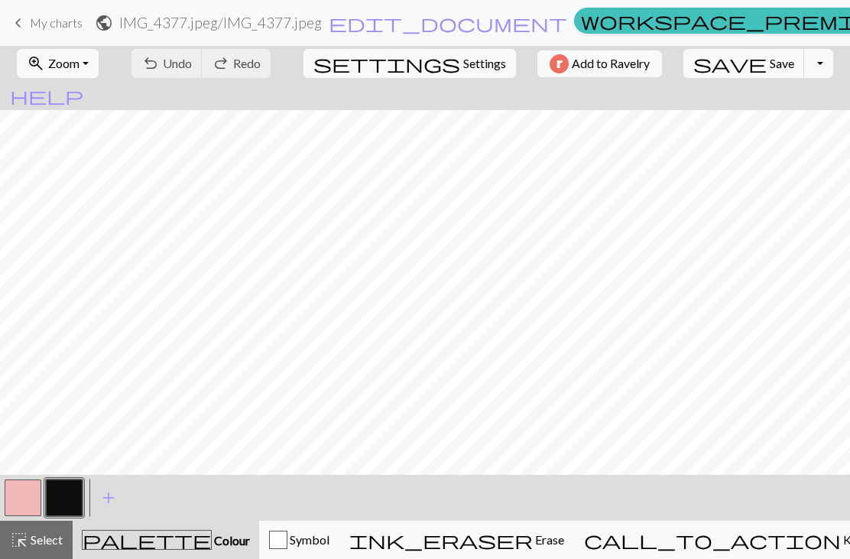
click at [73, 504] on button "button" at bounding box center [64, 497] width 37 height 37
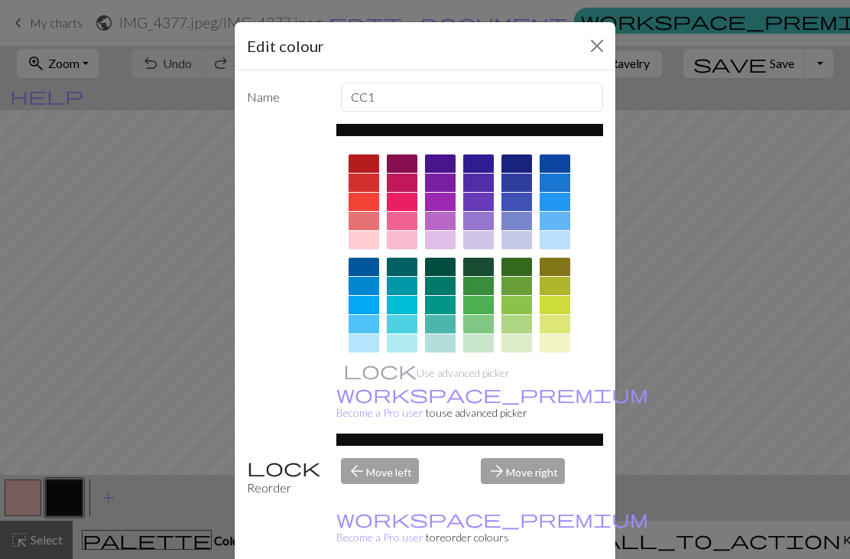
click at [360, 198] on div at bounding box center [364, 202] width 31 height 18
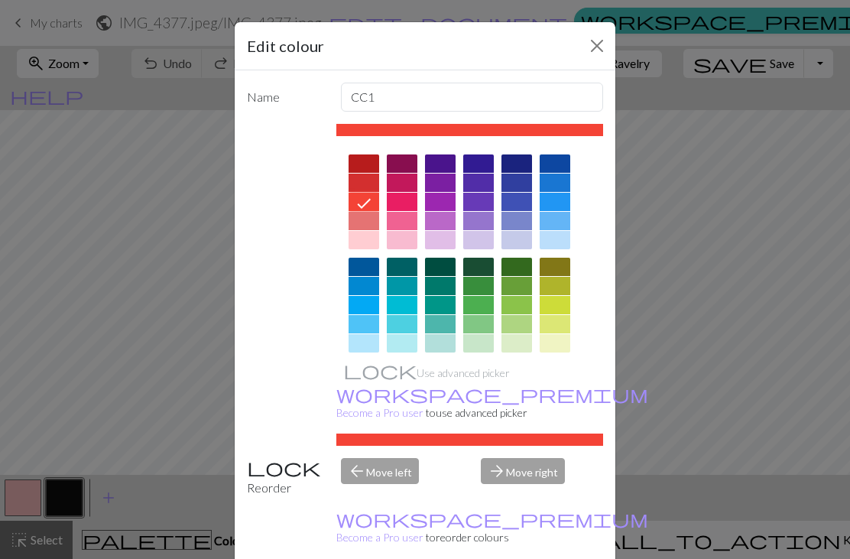
click at [365, 162] on div at bounding box center [364, 163] width 31 height 18
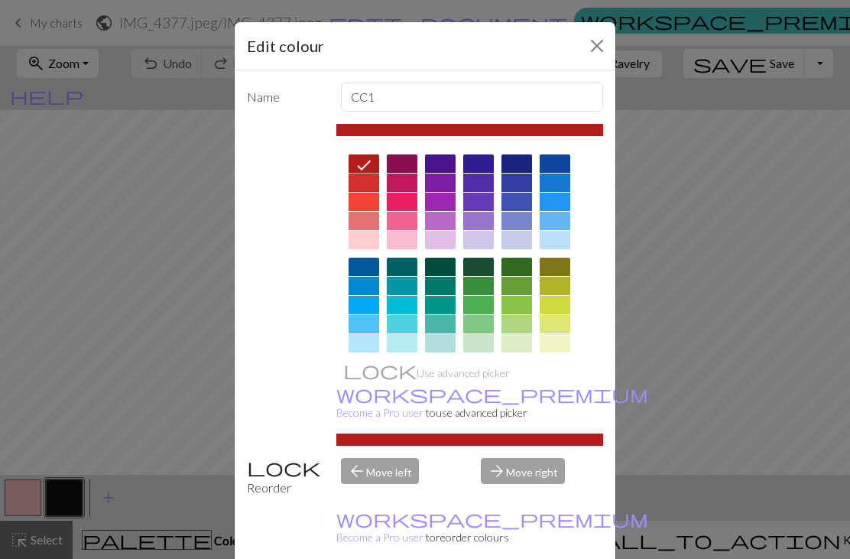
click at [589, 48] on button "Close" at bounding box center [597, 46] width 24 height 24
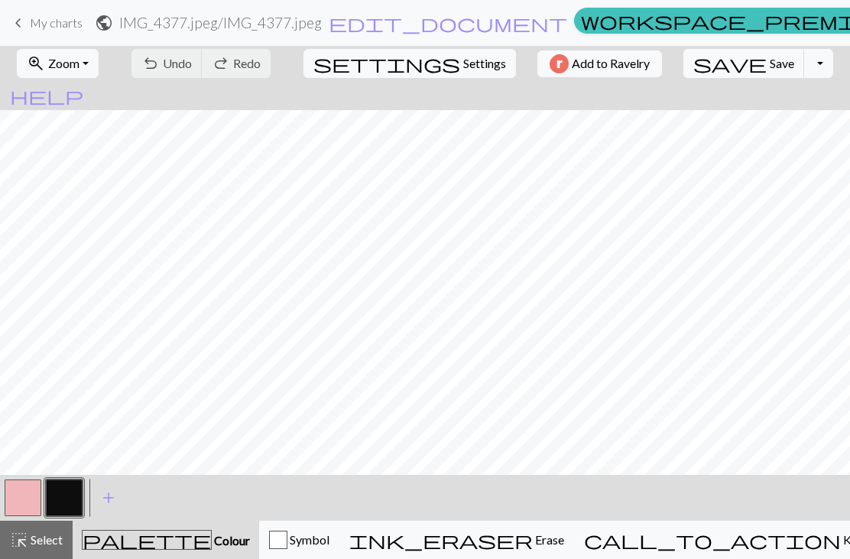
click at [463, 67] on span "Settings" at bounding box center [484, 63] width 43 height 18
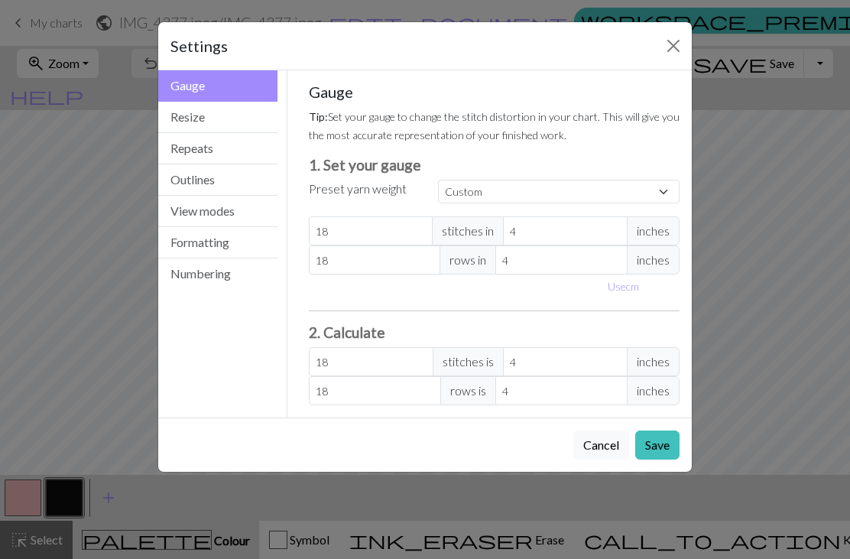
click at [193, 112] on button "Resize" at bounding box center [217, 117] width 119 height 31
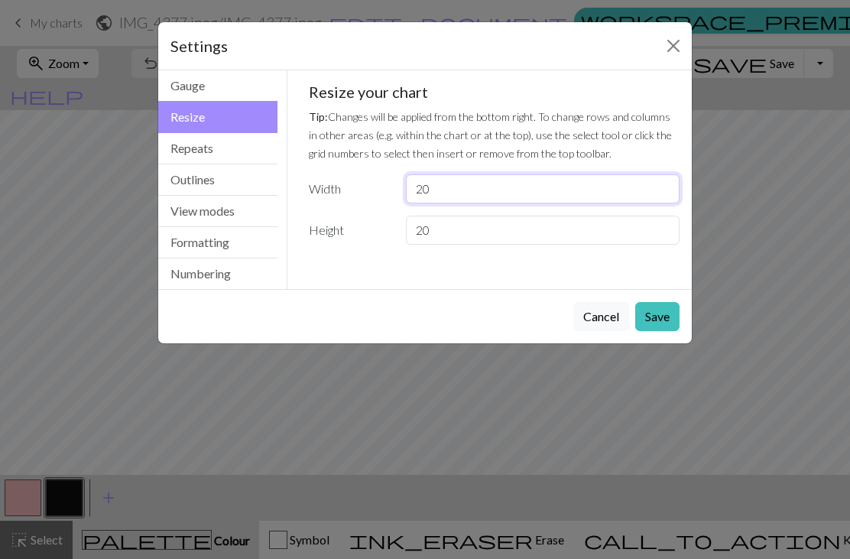
click at [434, 187] on input "20" at bounding box center [543, 188] width 274 height 29
type input "2"
type input "30"
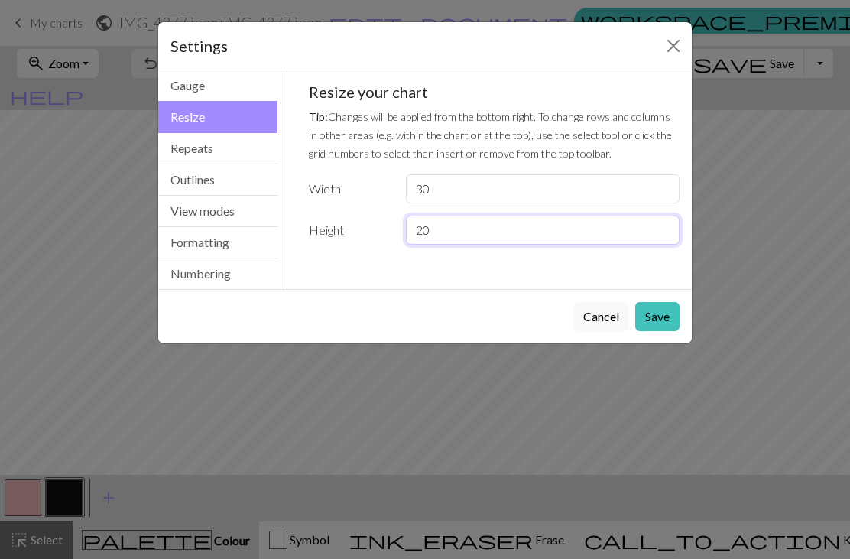
click at [530, 240] on input "20" at bounding box center [543, 230] width 274 height 29
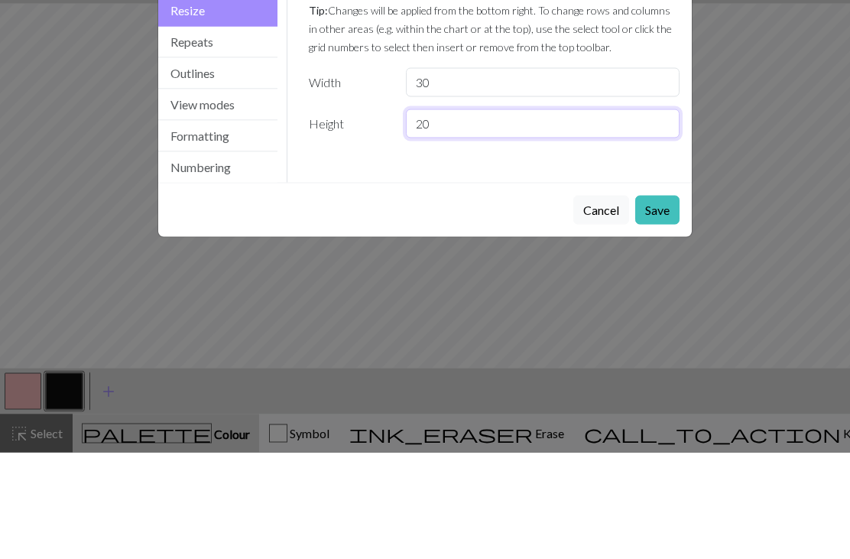
type input "2"
type input "30"
click at [650, 302] on button "Save" at bounding box center [657, 316] width 44 height 29
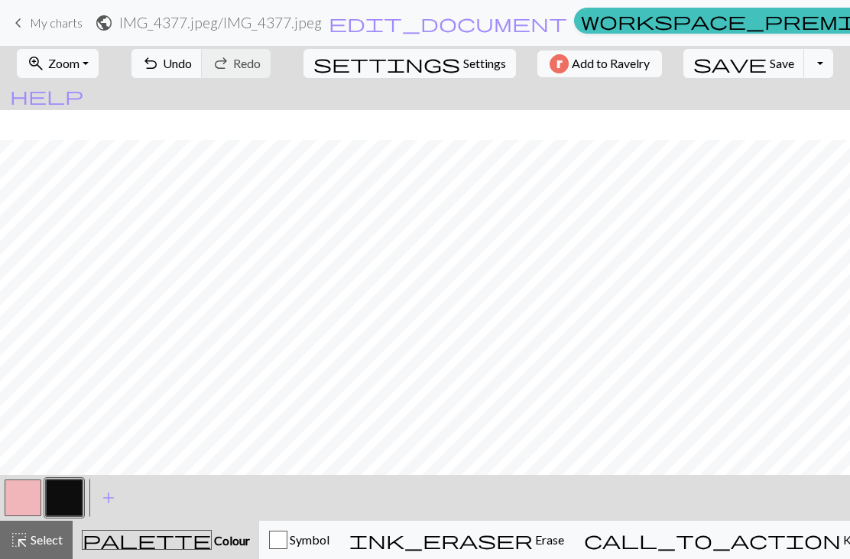
scroll to position [31, 0]
click at [24, 498] on button "button" at bounding box center [23, 497] width 37 height 37
click at [18, 490] on button "button" at bounding box center [23, 497] width 37 height 37
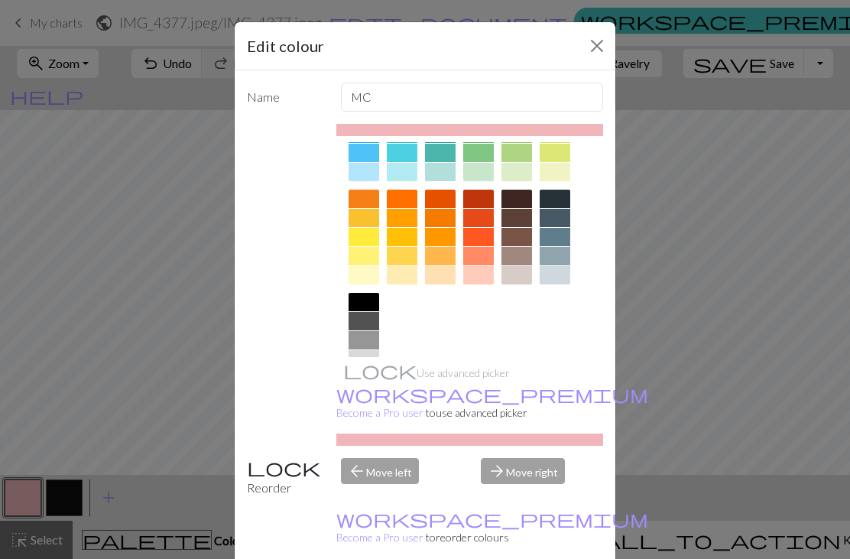
scroll to position [170, 0]
click at [361, 386] on div at bounding box center [364, 379] width 31 height 18
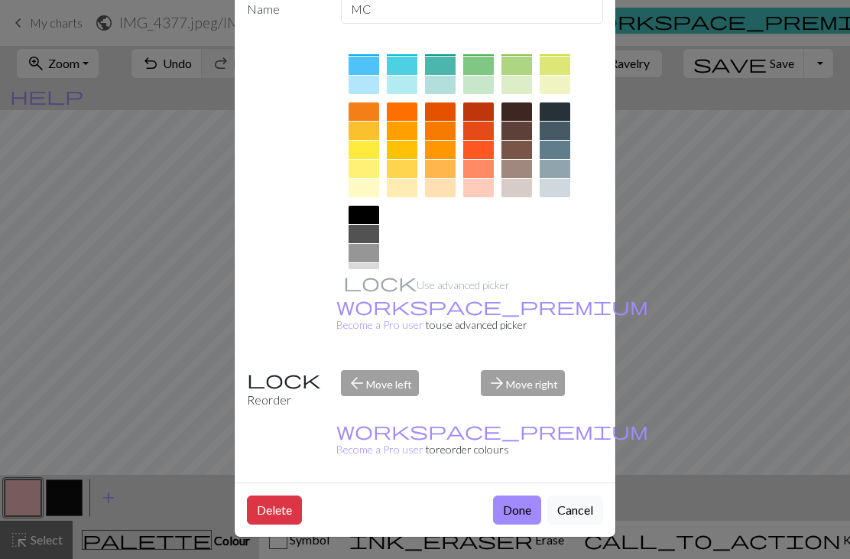
scroll to position [87, 0]
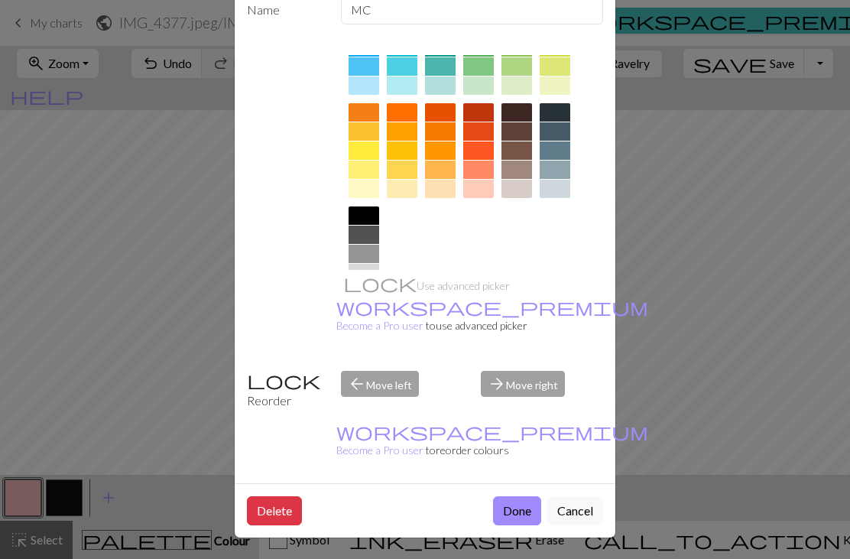
click at [511, 511] on button "Done" at bounding box center [517, 510] width 48 height 29
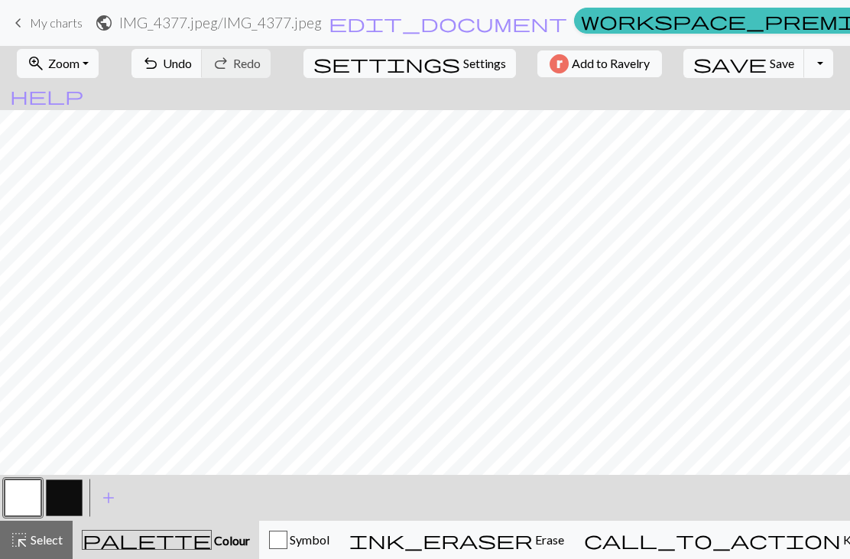
click at [23, 547] on span "highlight_alt" at bounding box center [19, 539] width 18 height 21
click at [64, 505] on button "button" at bounding box center [64, 497] width 37 height 37
click at [64, 490] on button "button" at bounding box center [64, 497] width 37 height 37
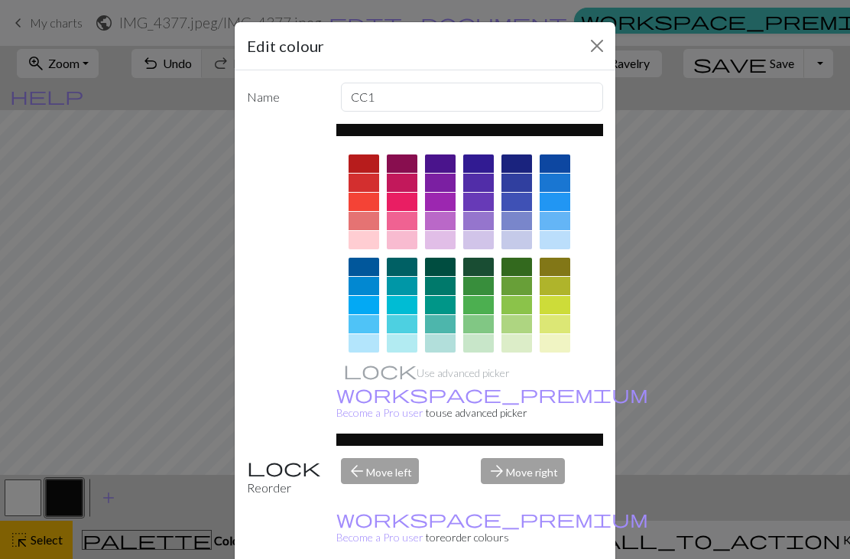
click at [359, 183] on div at bounding box center [364, 183] width 31 height 18
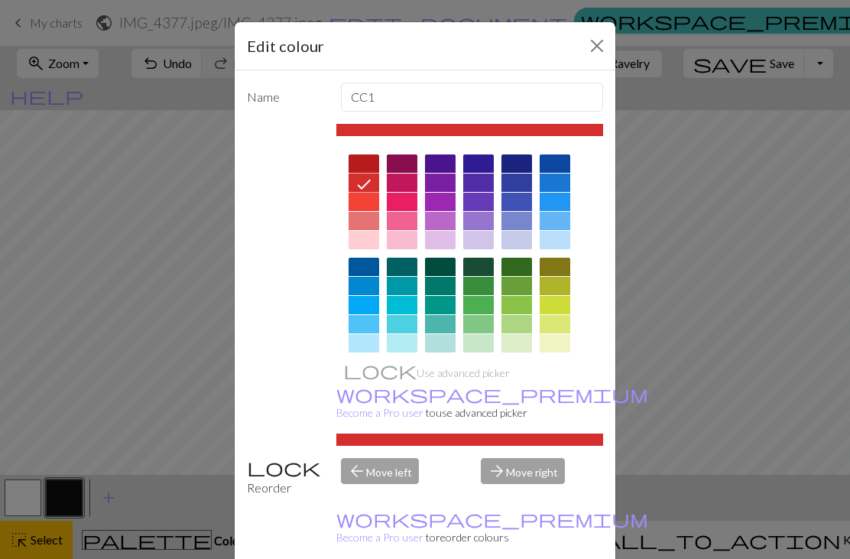
click at [602, 44] on button "Close" at bounding box center [597, 46] width 24 height 24
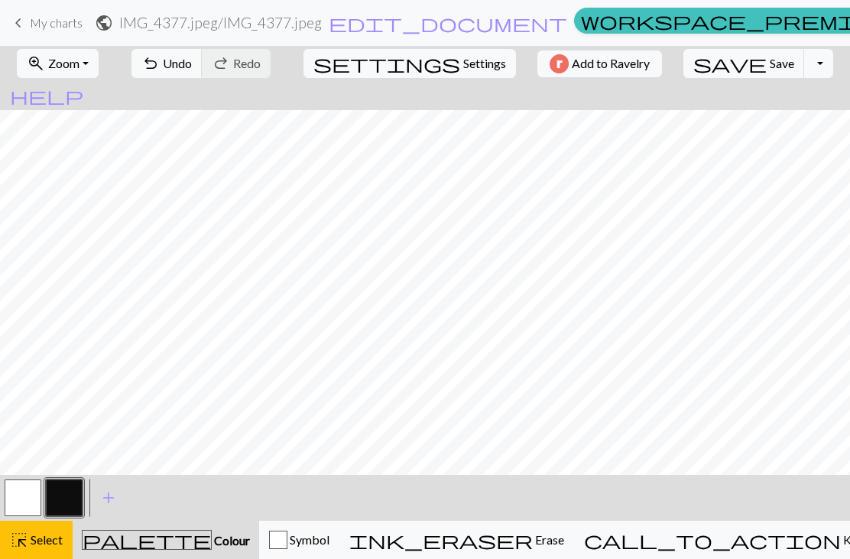
click at [61, 495] on button "button" at bounding box center [64, 497] width 37 height 37
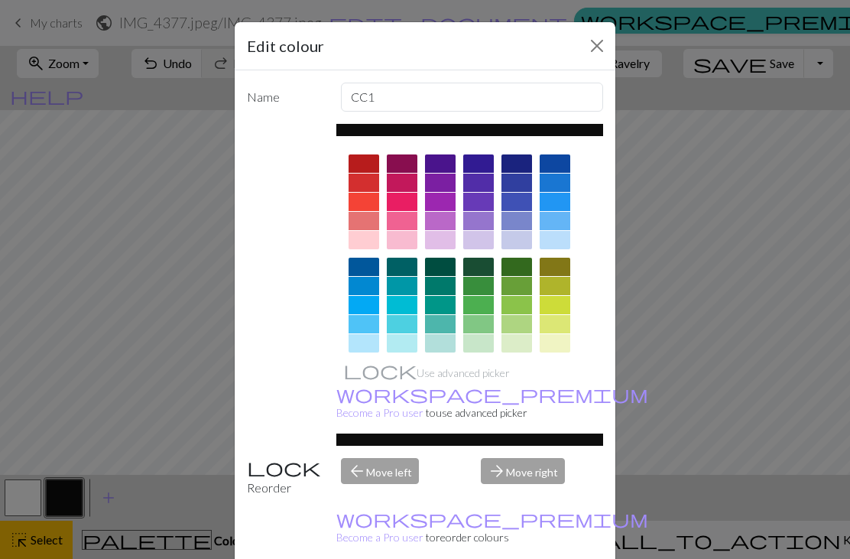
click at [362, 203] on div at bounding box center [364, 202] width 31 height 18
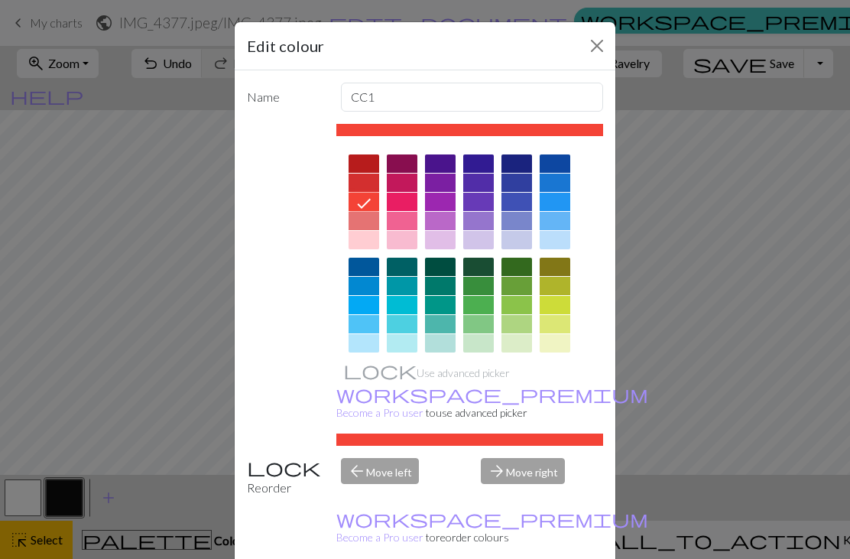
click at [365, 180] on div at bounding box center [364, 183] width 31 height 18
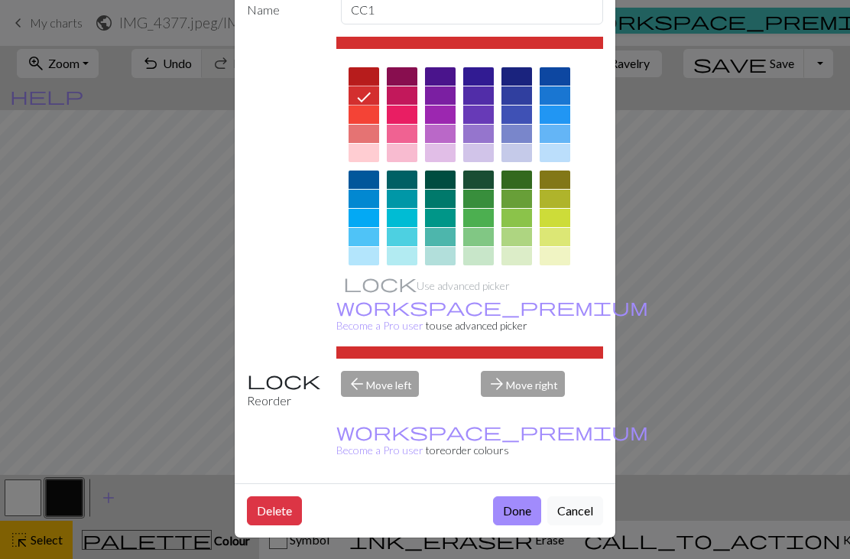
click at [512, 514] on button "Done" at bounding box center [517, 510] width 48 height 29
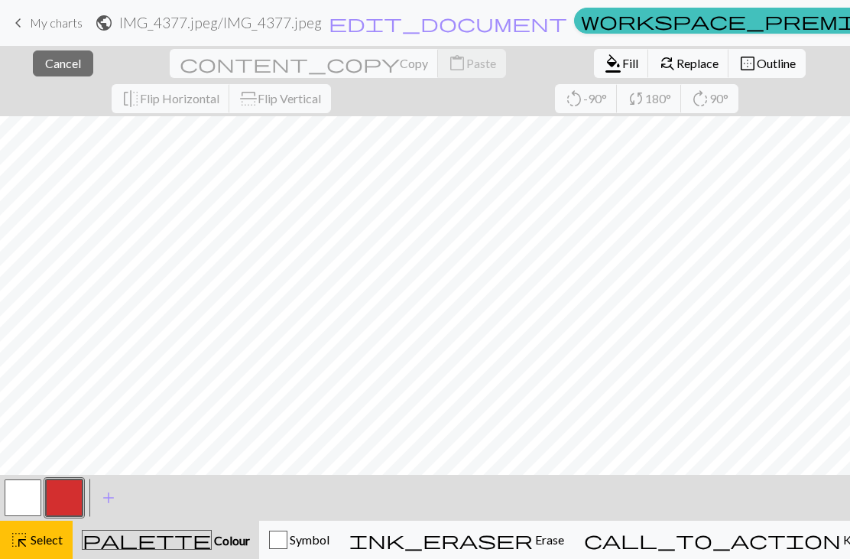
scroll to position [0, 0]
